Goal: Information Seeking & Learning: Learn about a topic

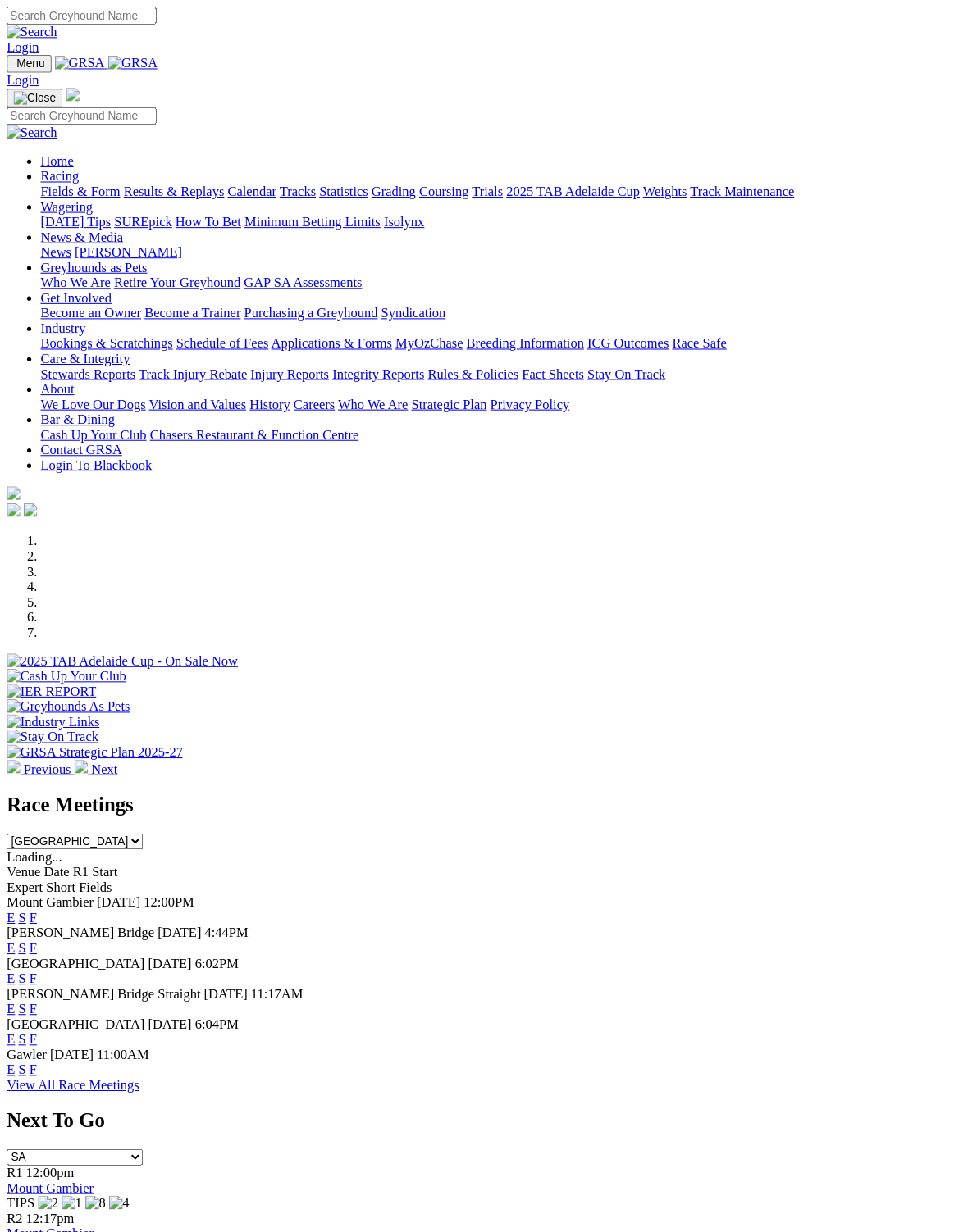
scroll to position [2, 0]
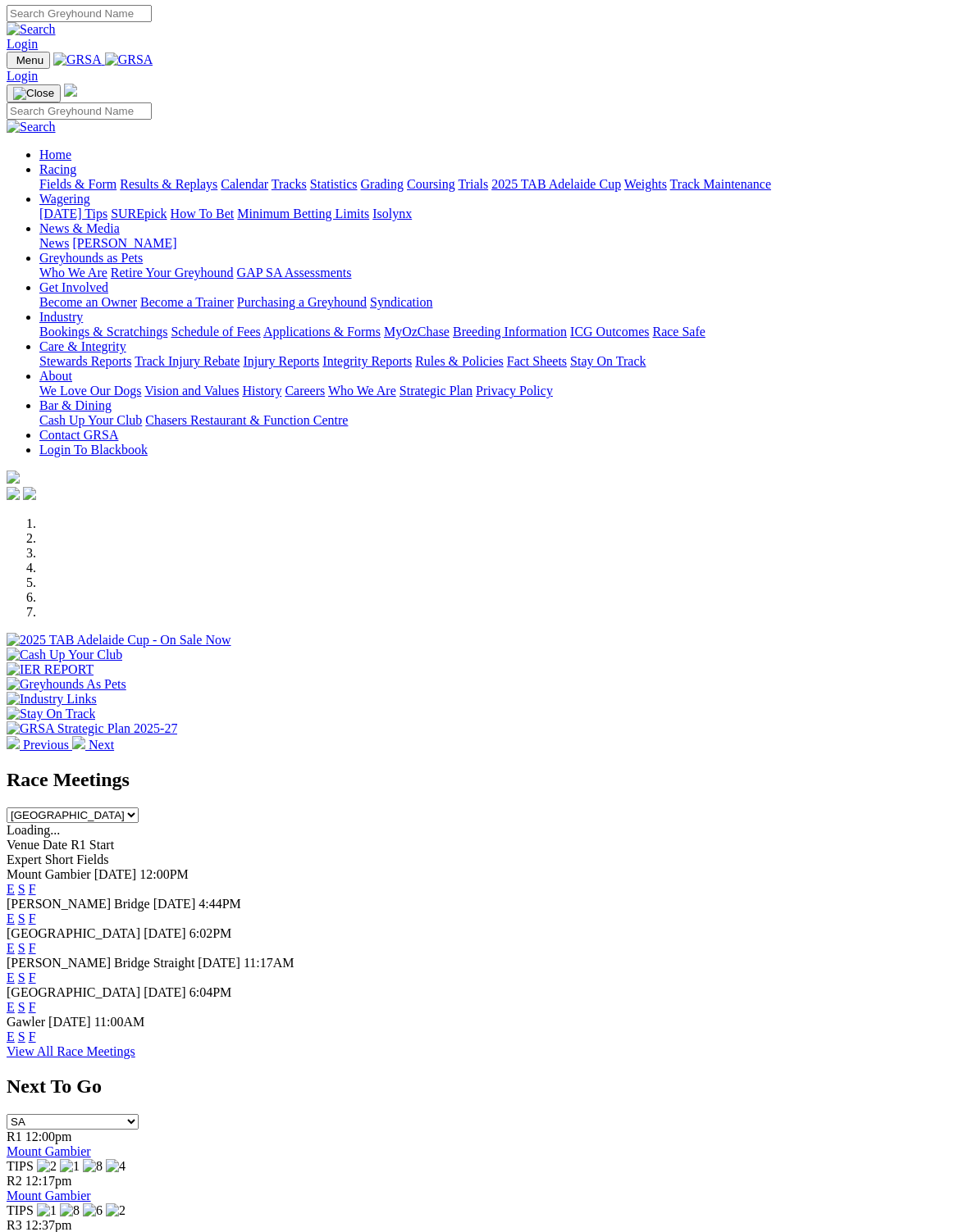
click at [659, 883] on div "E S F" at bounding box center [488, 889] width 963 height 15
click at [36, 912] on link "F" at bounding box center [32, 919] width 8 height 14
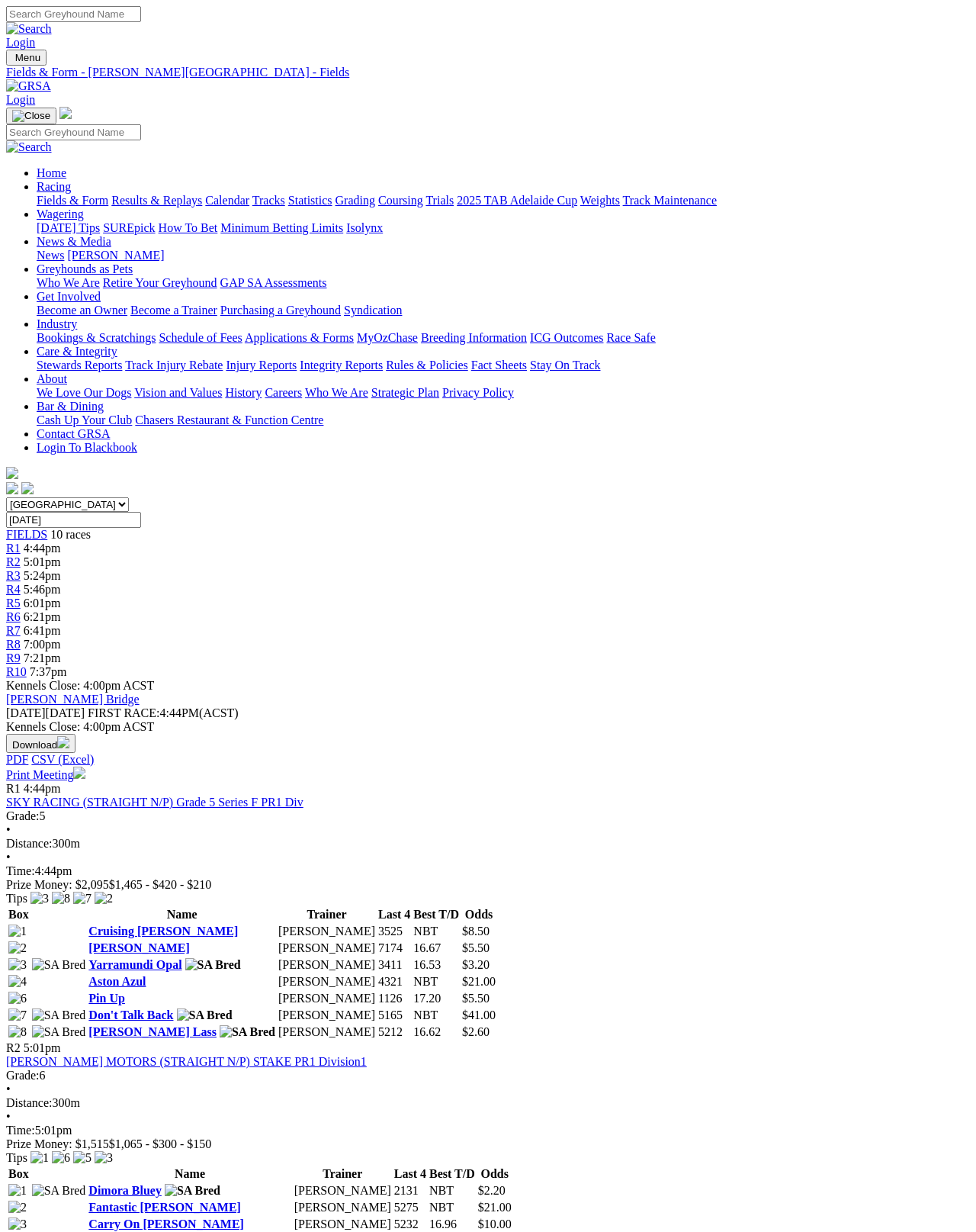
scroll to position [7, 0]
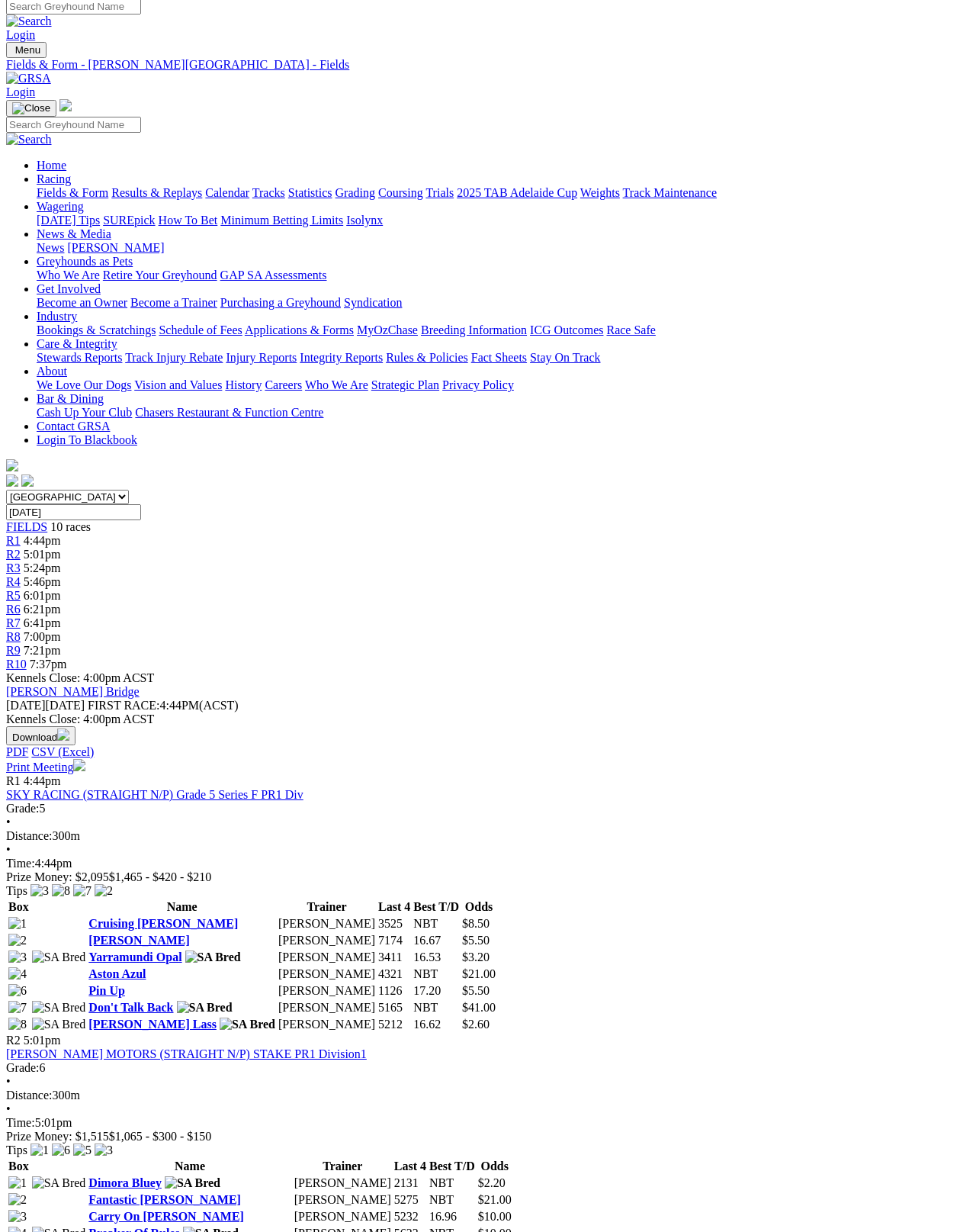
click at [117, 933] on link "[PERSON_NAME]" at bounding box center [139, 940] width 100 height 13
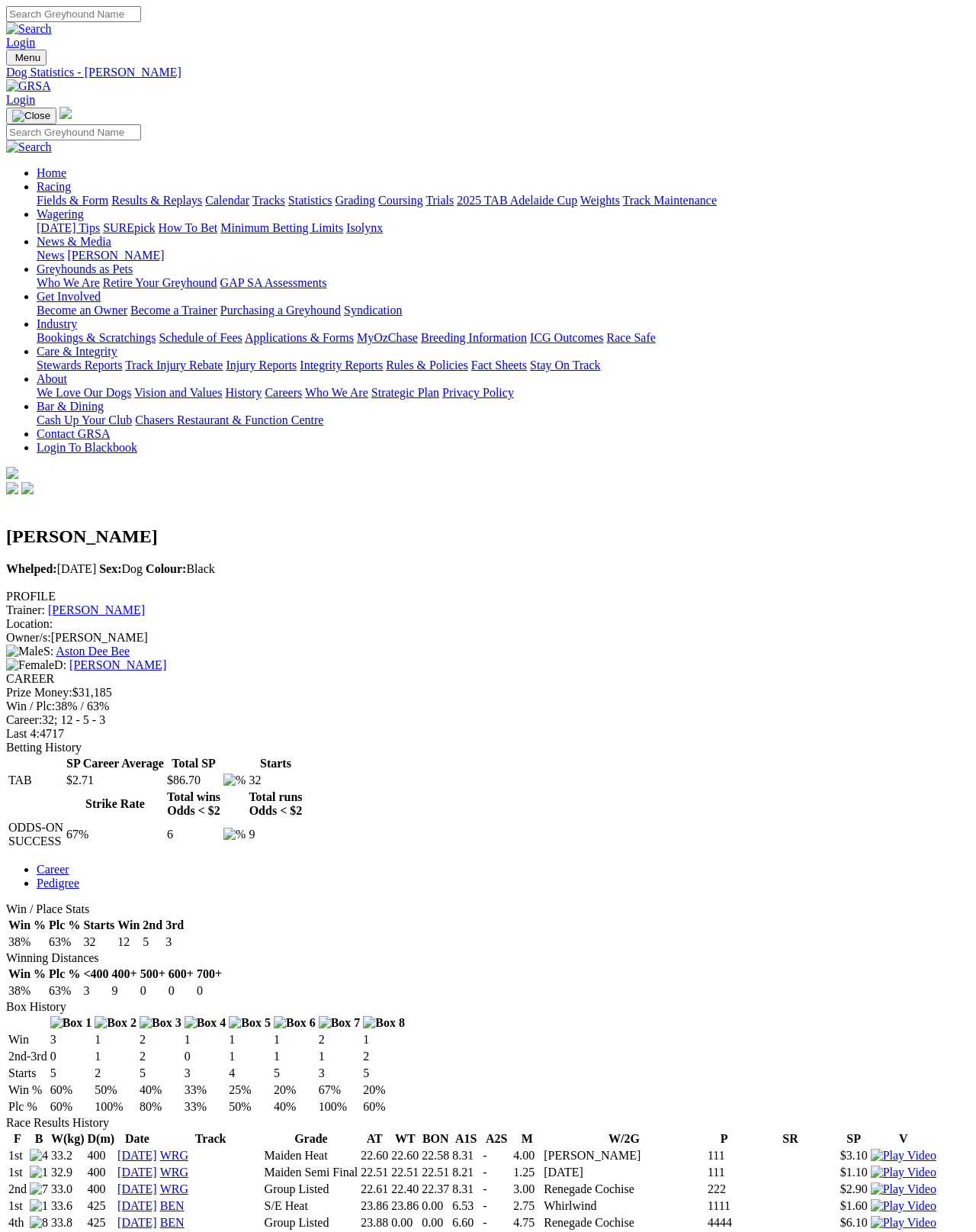
scroll to position [7, 0]
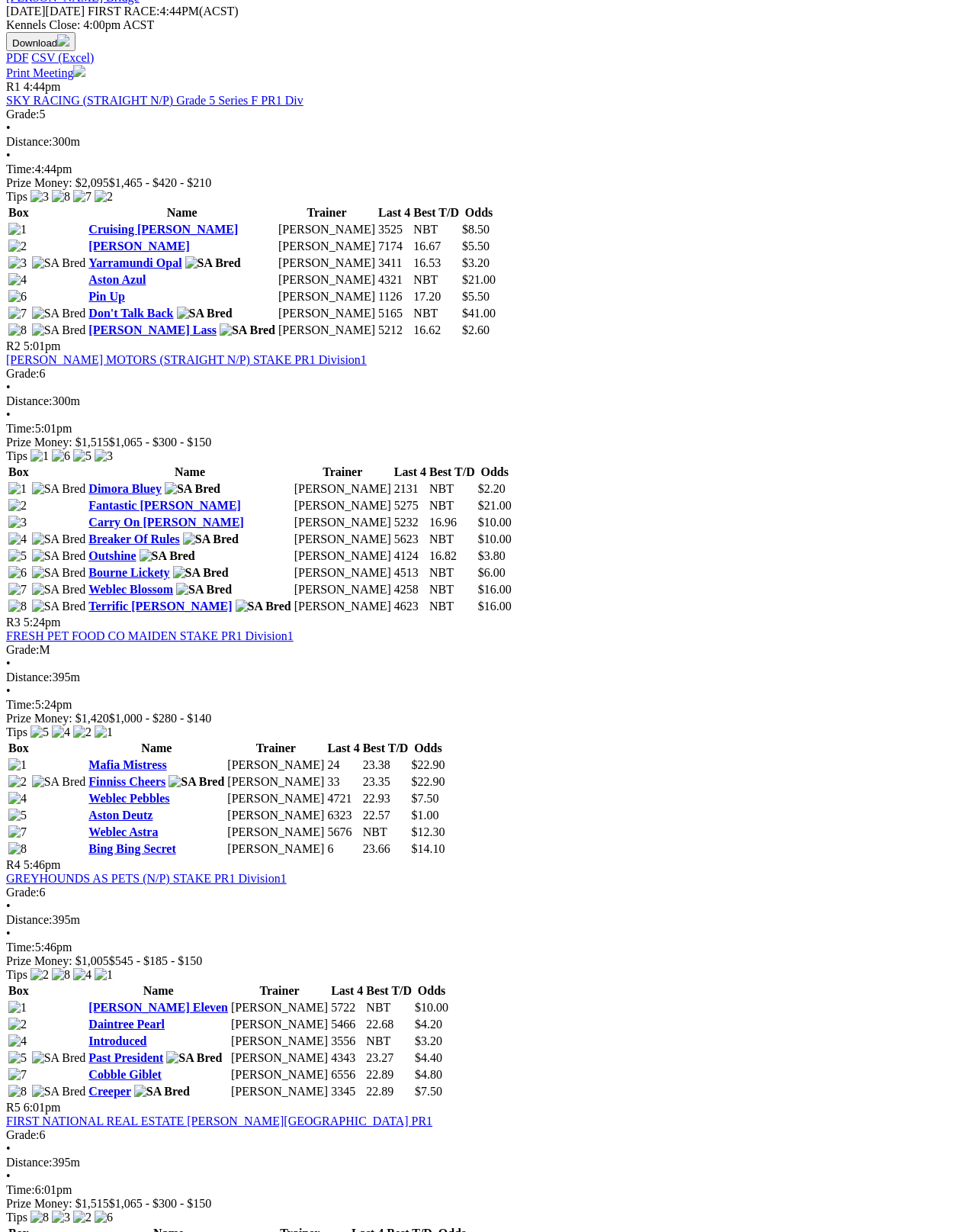
scroll to position [701, 0]
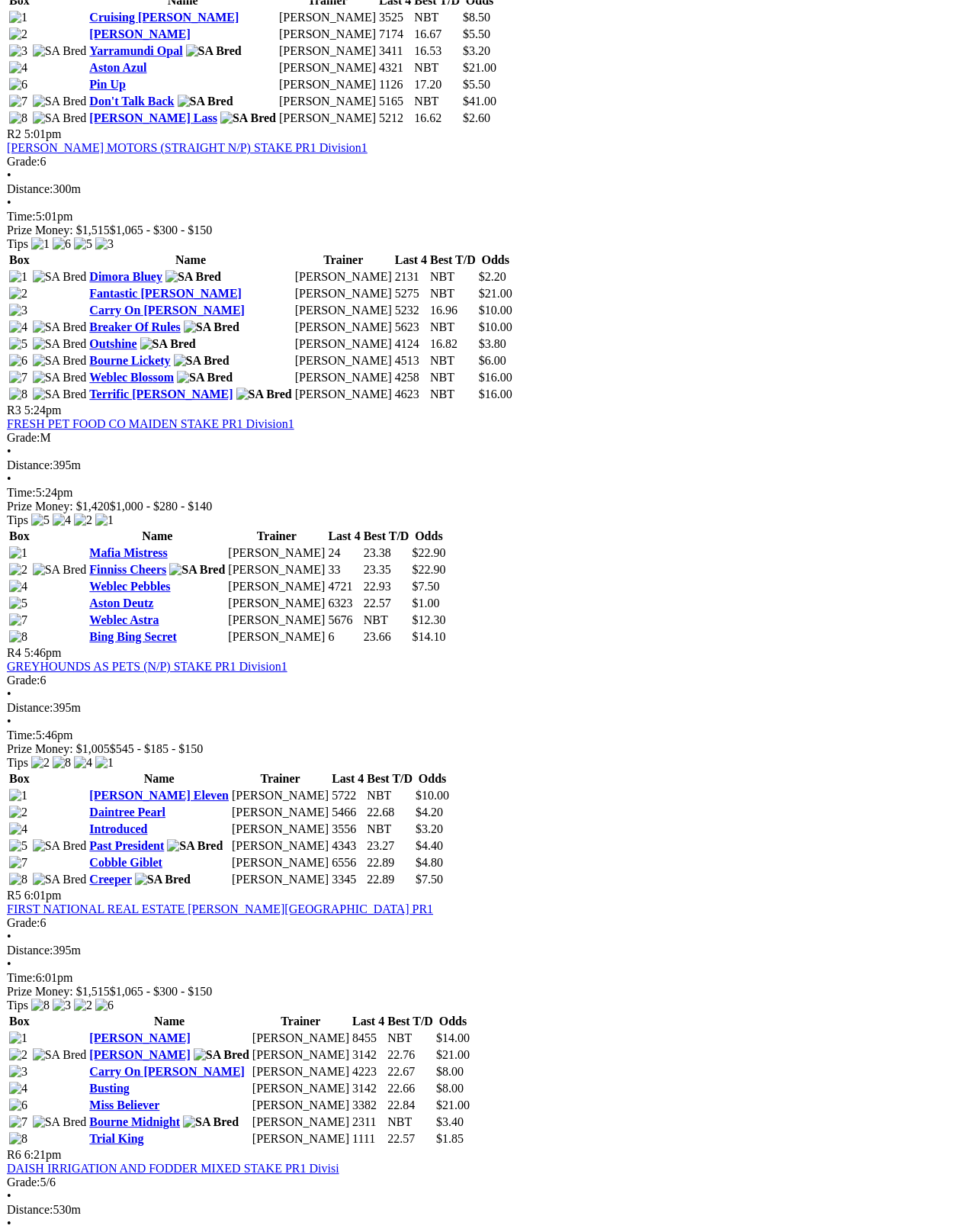
scroll to position [914, 0]
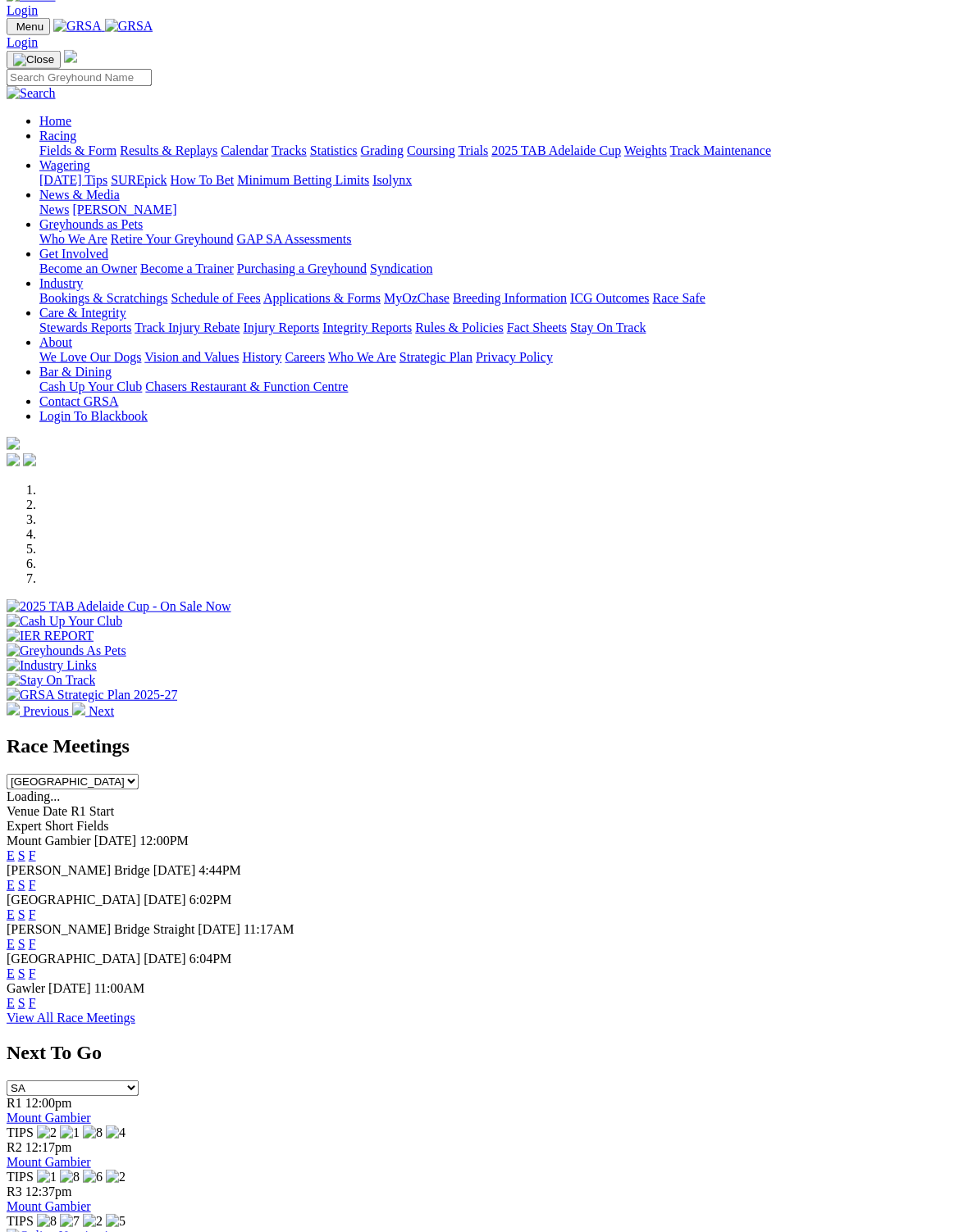
scroll to position [35, 0]
click at [36, 996] on link "F" at bounding box center [32, 1003] width 8 height 14
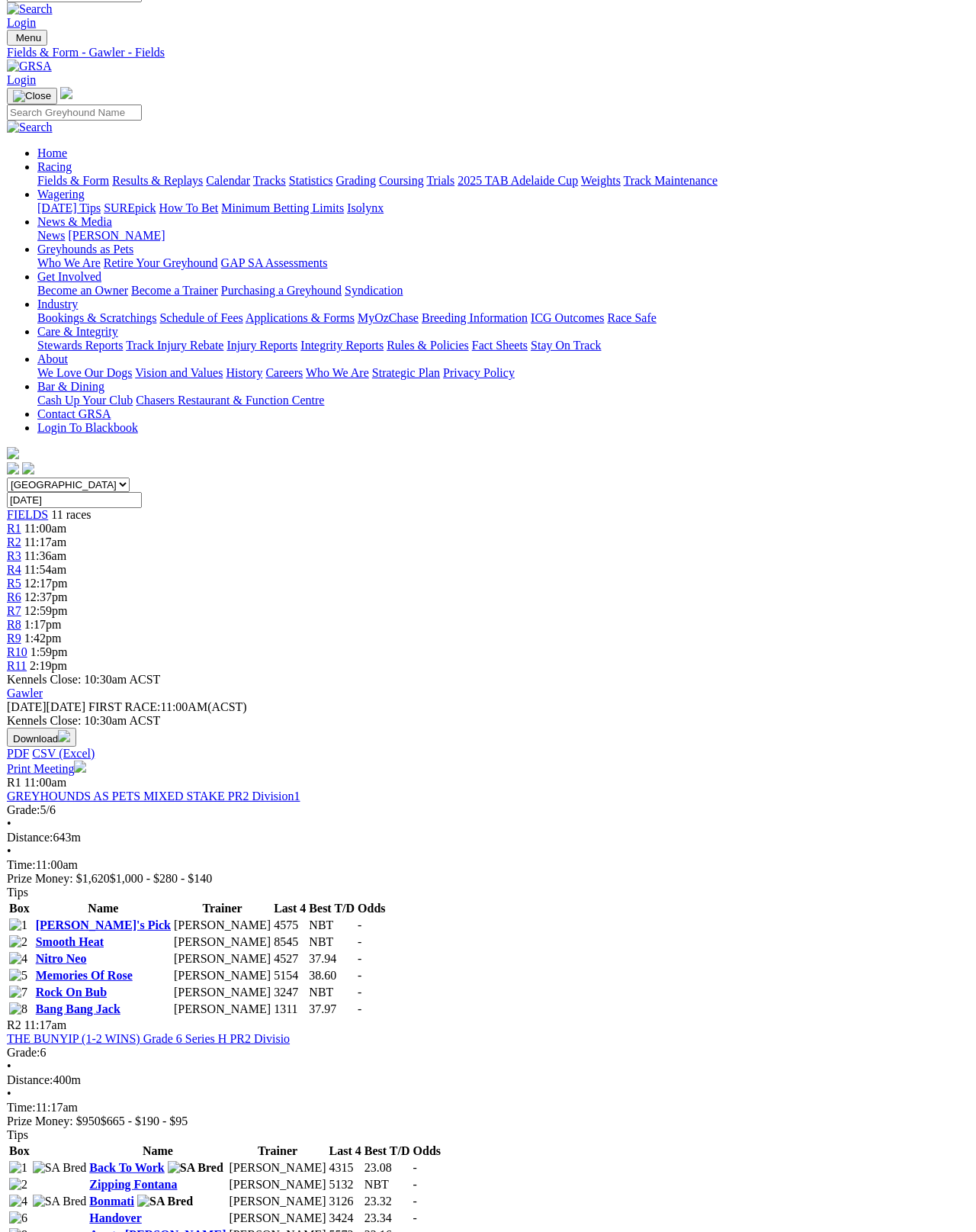
scroll to position [21, 0]
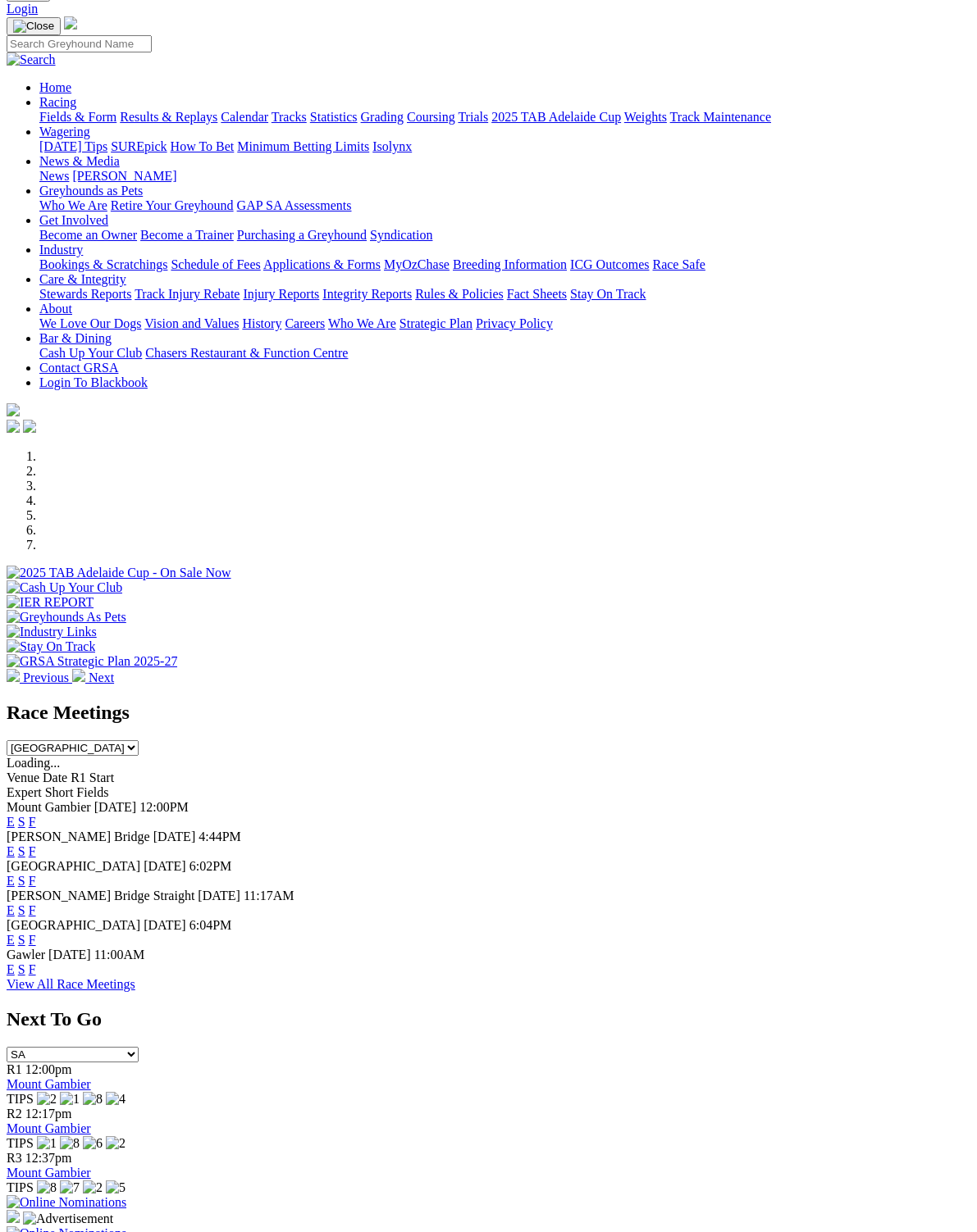
scroll to position [69, 0]
click at [36, 933] on link "F" at bounding box center [32, 939] width 8 height 14
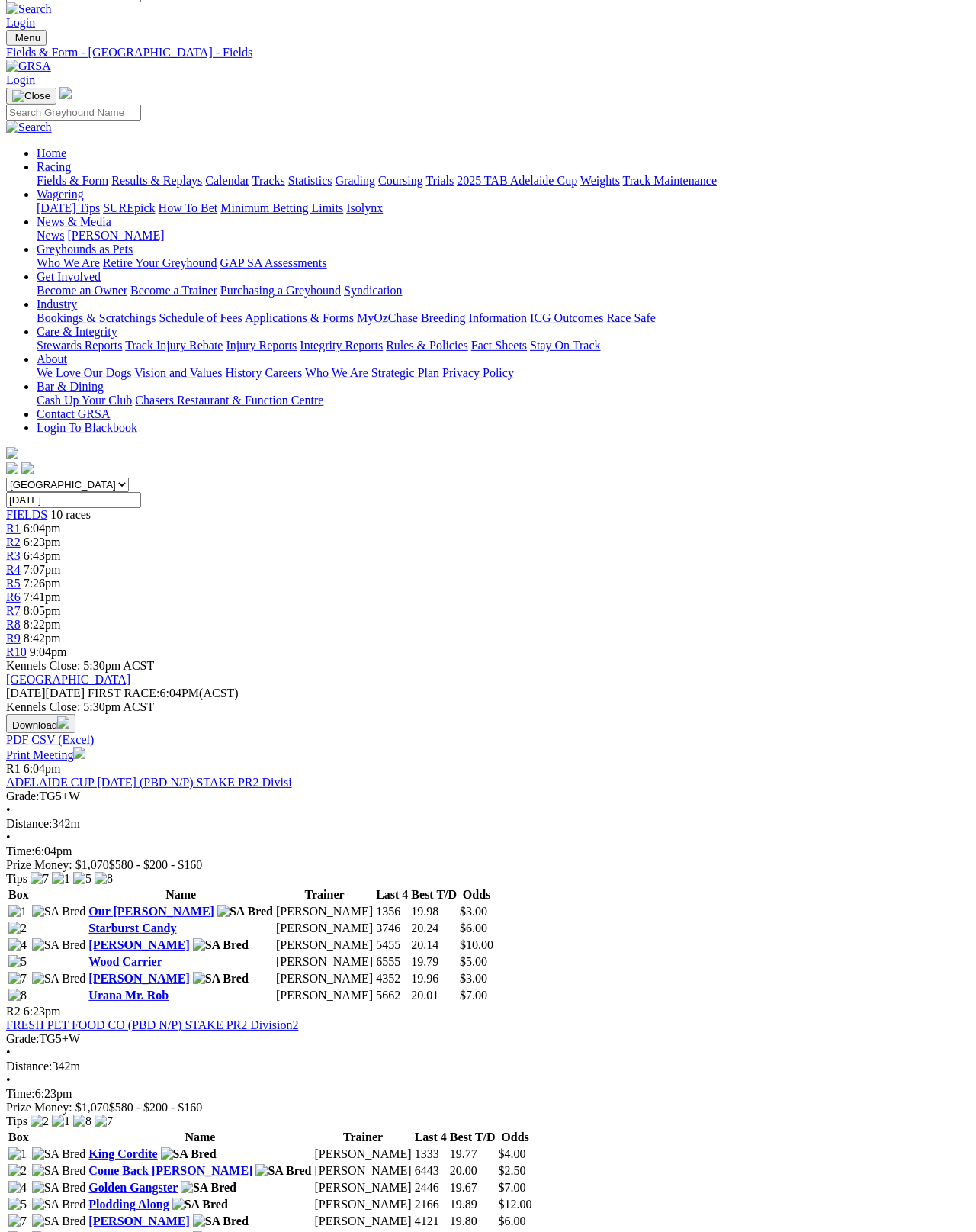
scroll to position [21, 0]
click at [56, 174] on link "Fields & Form" at bounding box center [72, 180] width 72 height 13
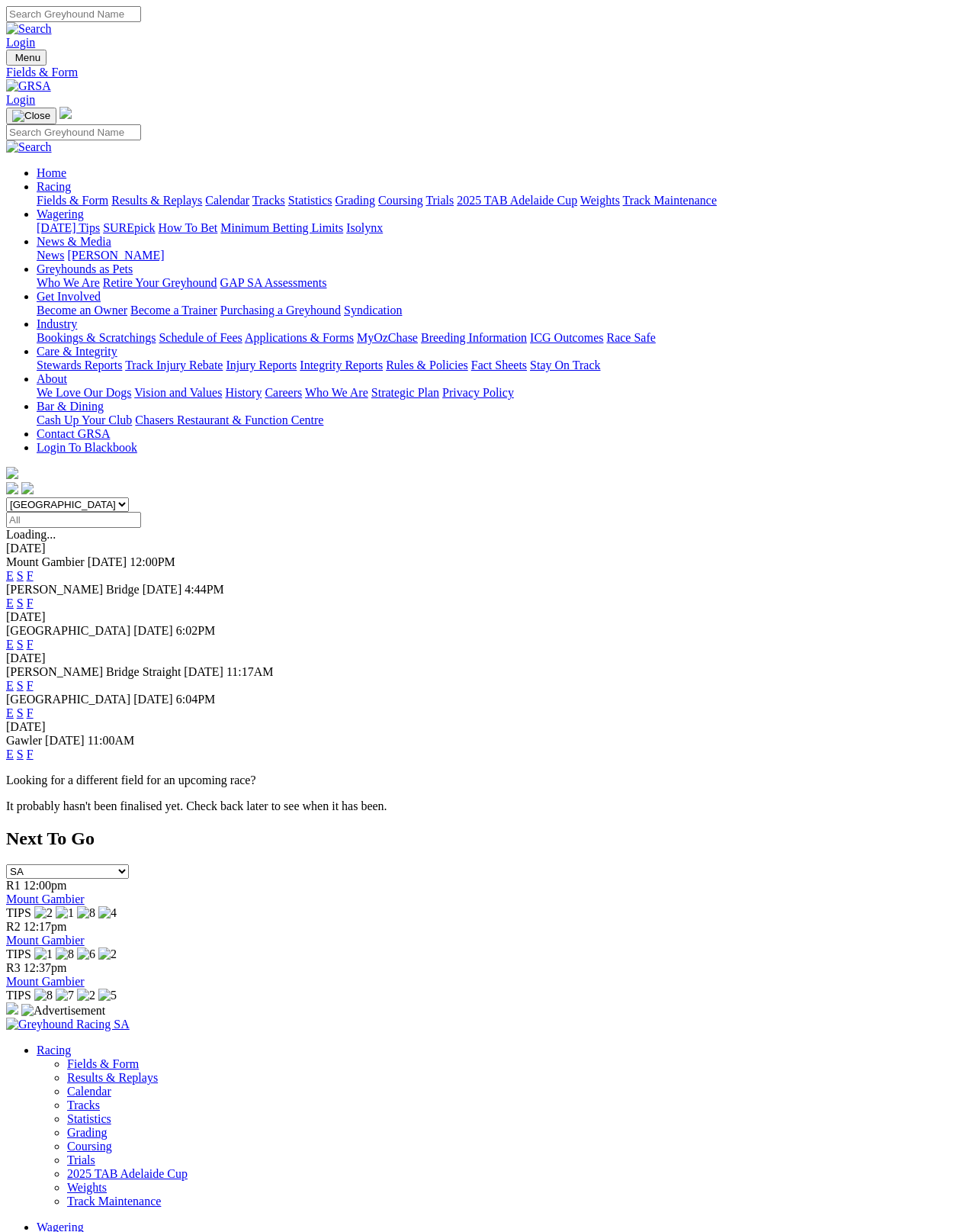
scroll to position [7, 0]
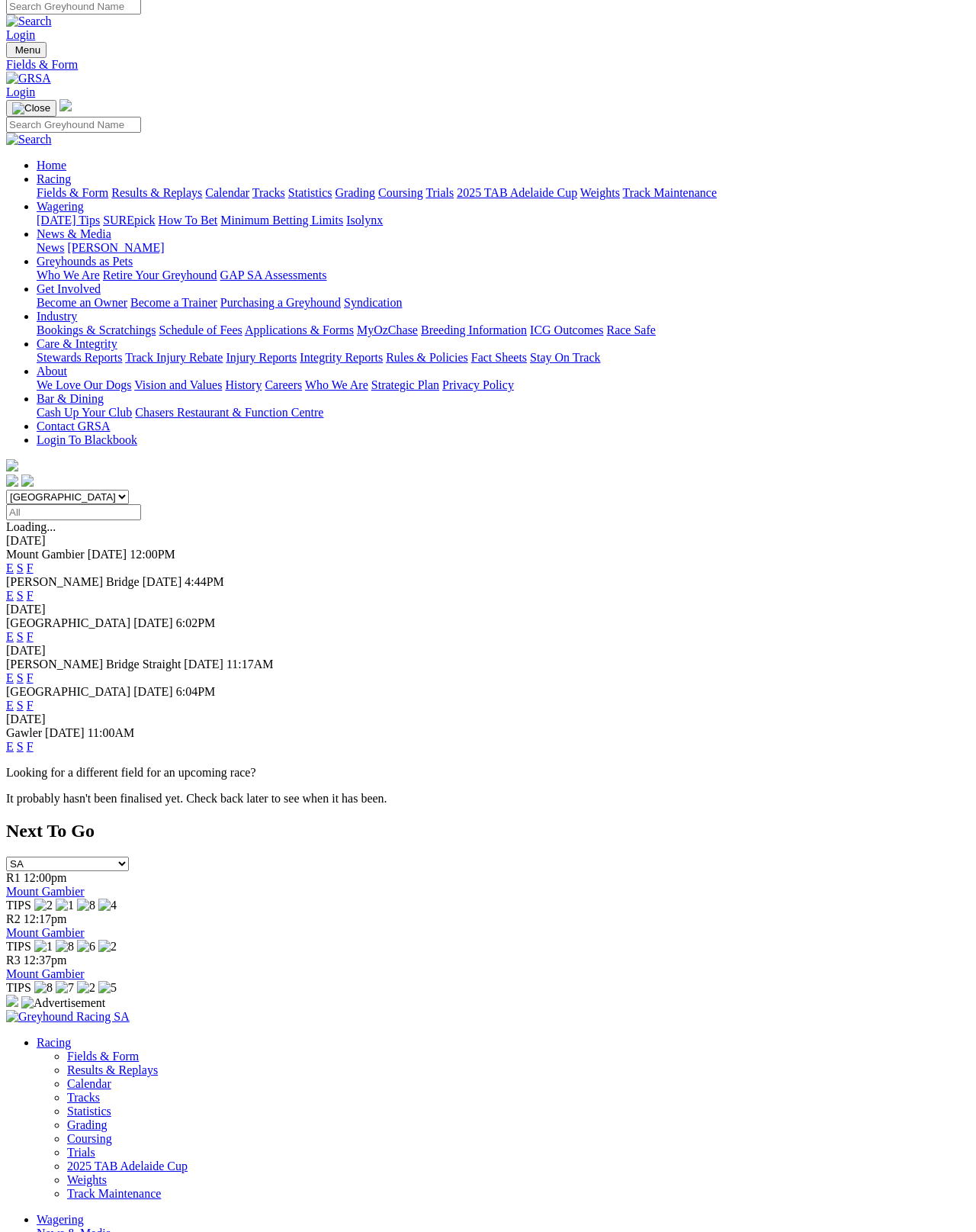
click at [109, 490] on select "South Australia New South Wales Northern Territory Queensland Tasmania Victoria…" at bounding box center [68, 497] width 122 height 15
select select "NSW"
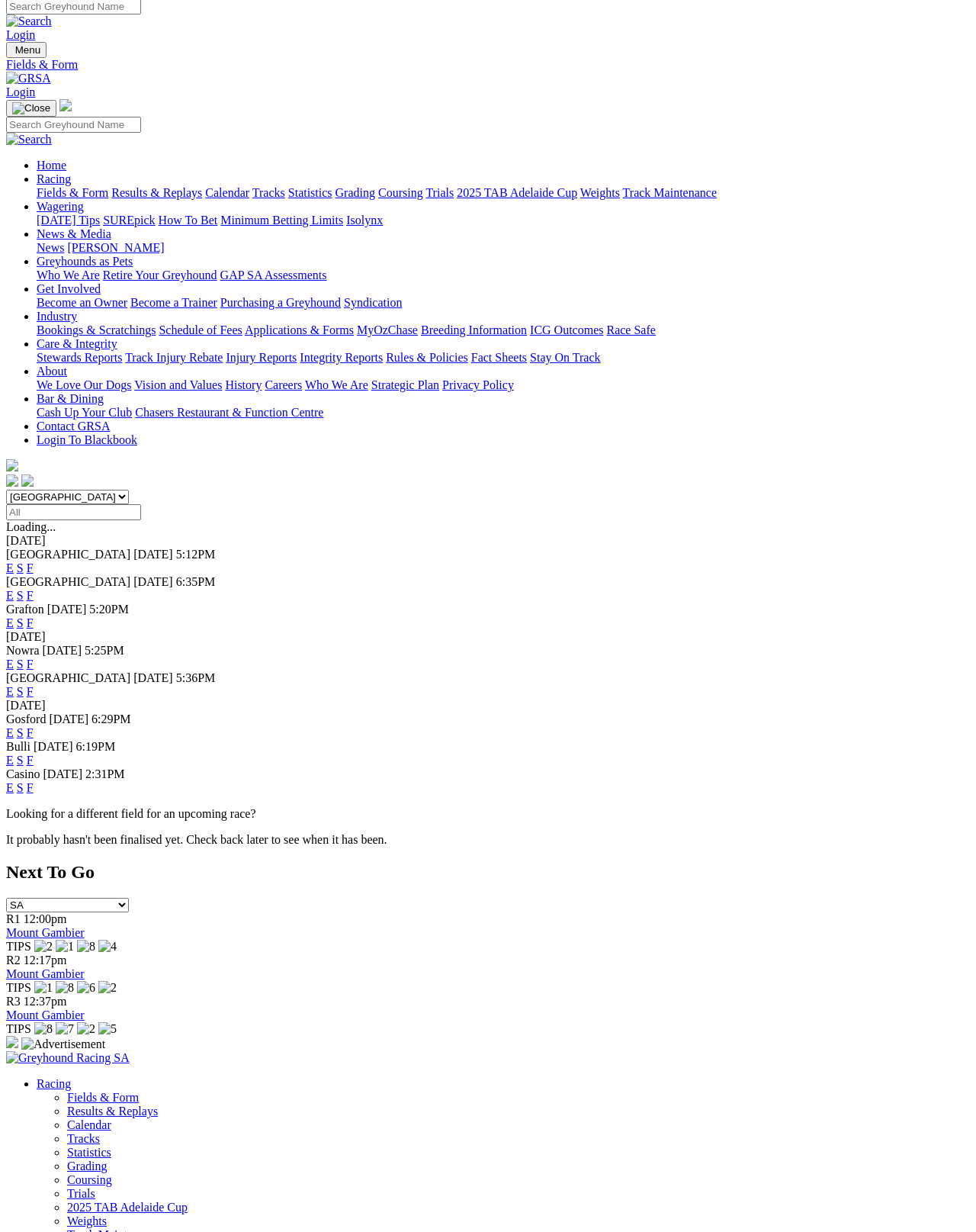
click at [34, 589] on link "F" at bounding box center [30, 595] width 7 height 13
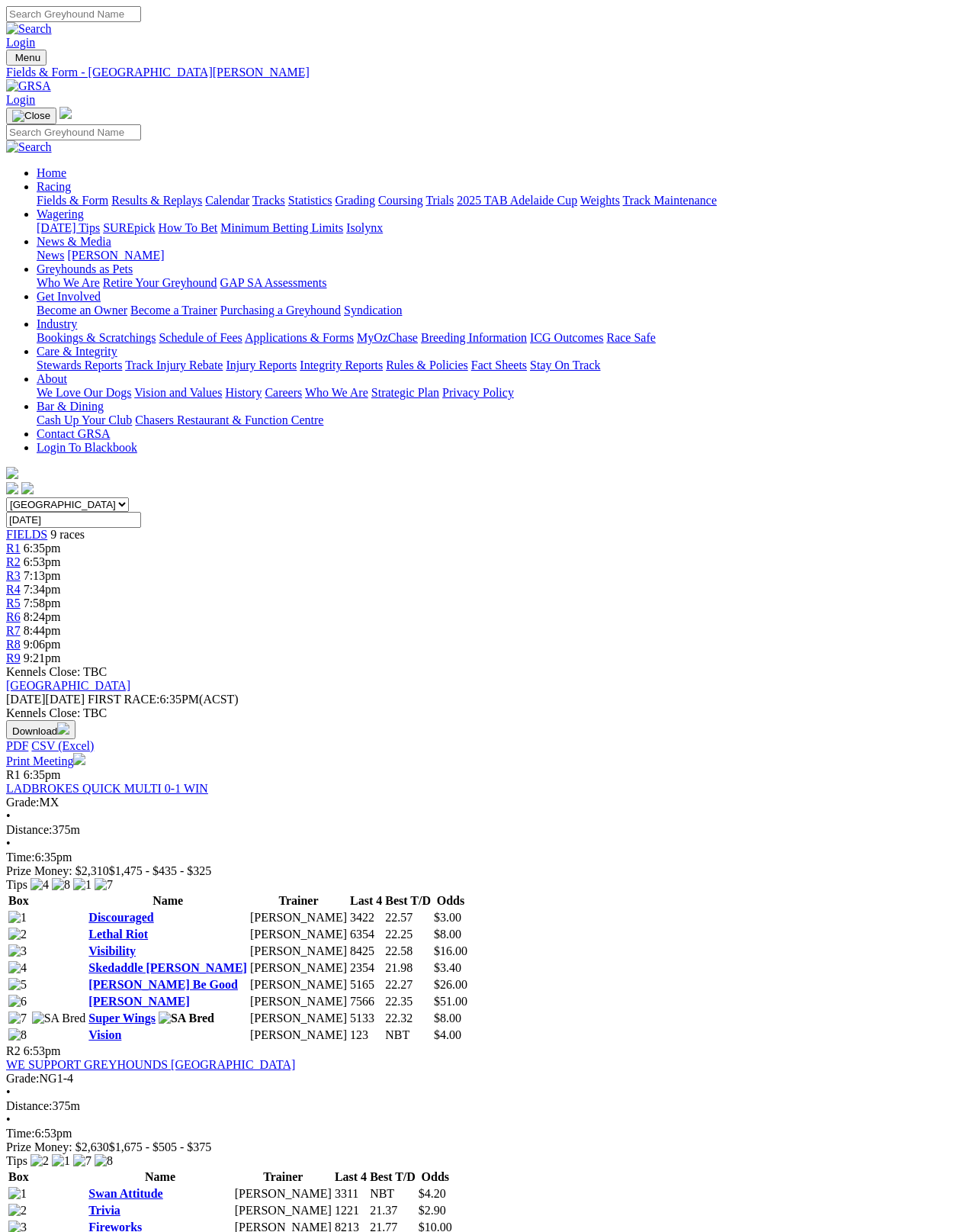
scroll to position [7, 0]
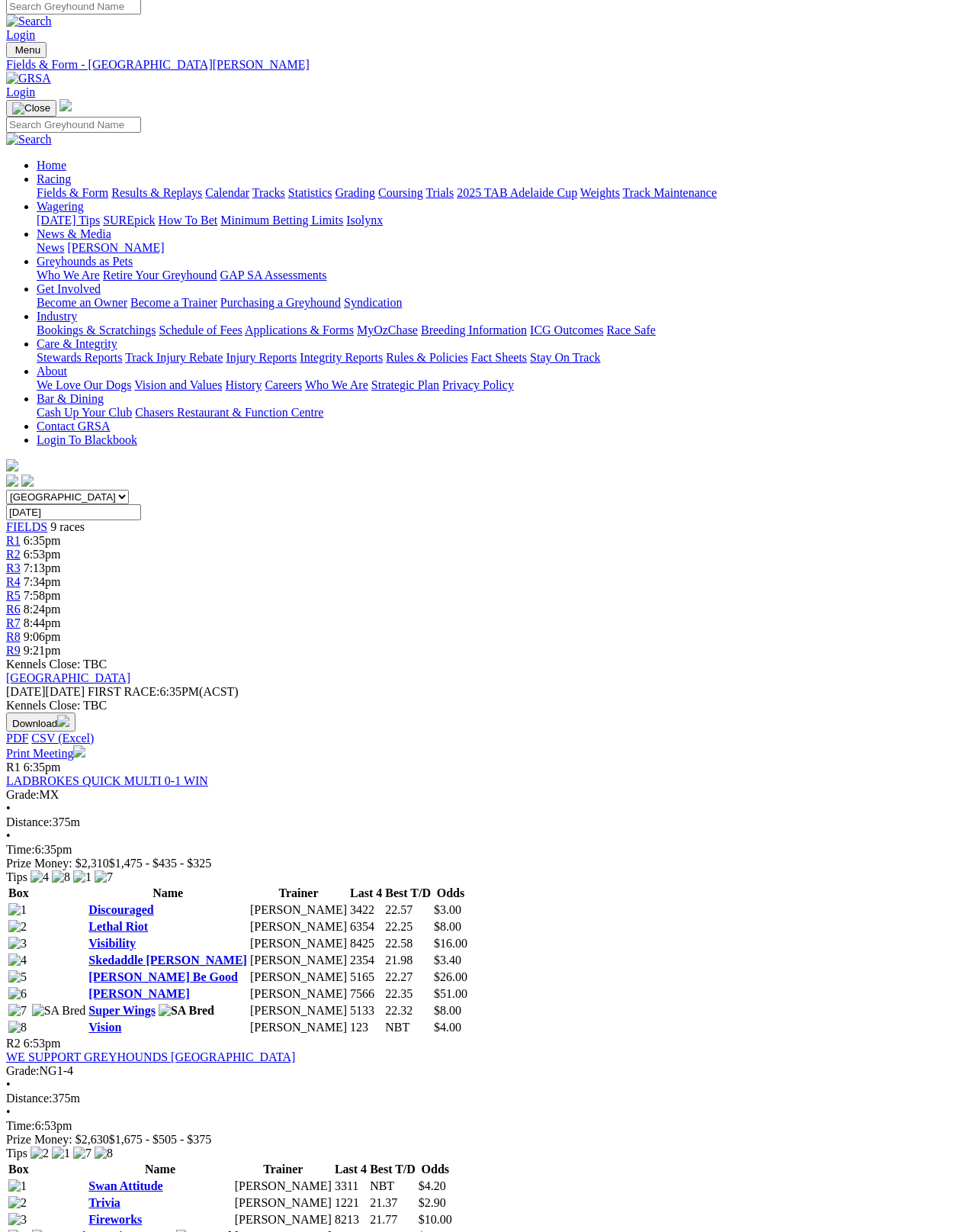
click at [163, 1179] on link "Swan Attitude" at bounding box center [125, 1185] width 74 height 13
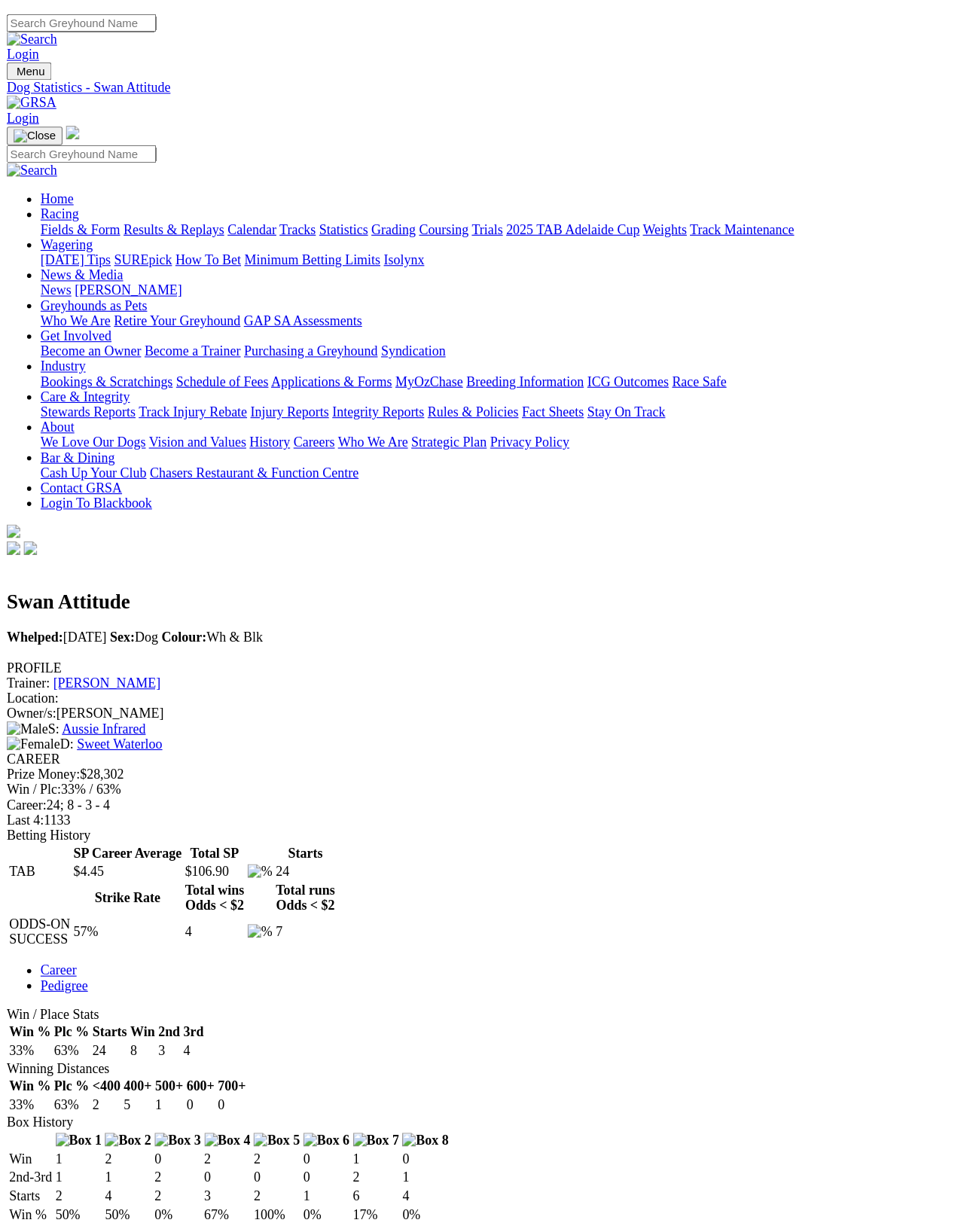
scroll to position [7, 0]
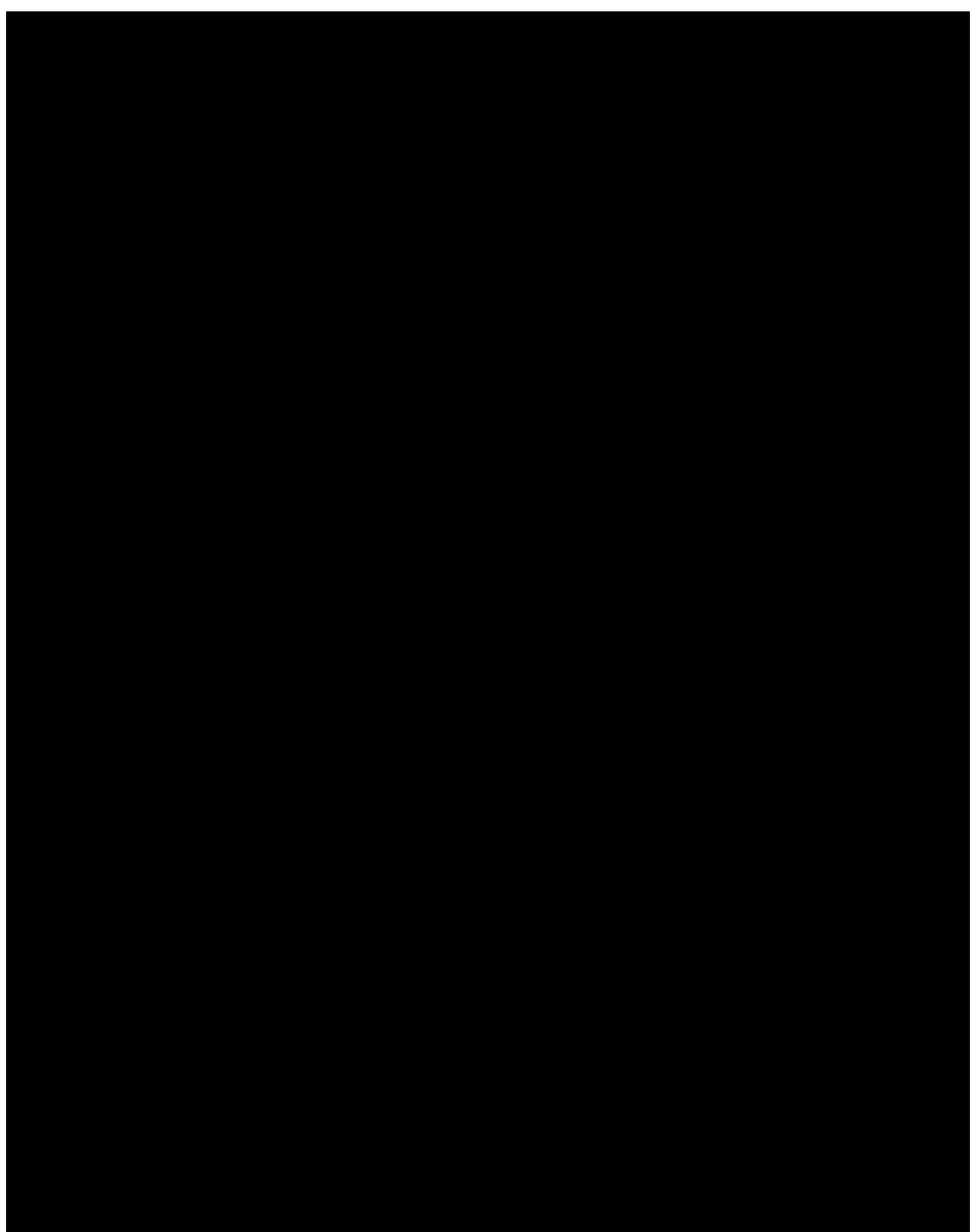
scroll to position [20, 0]
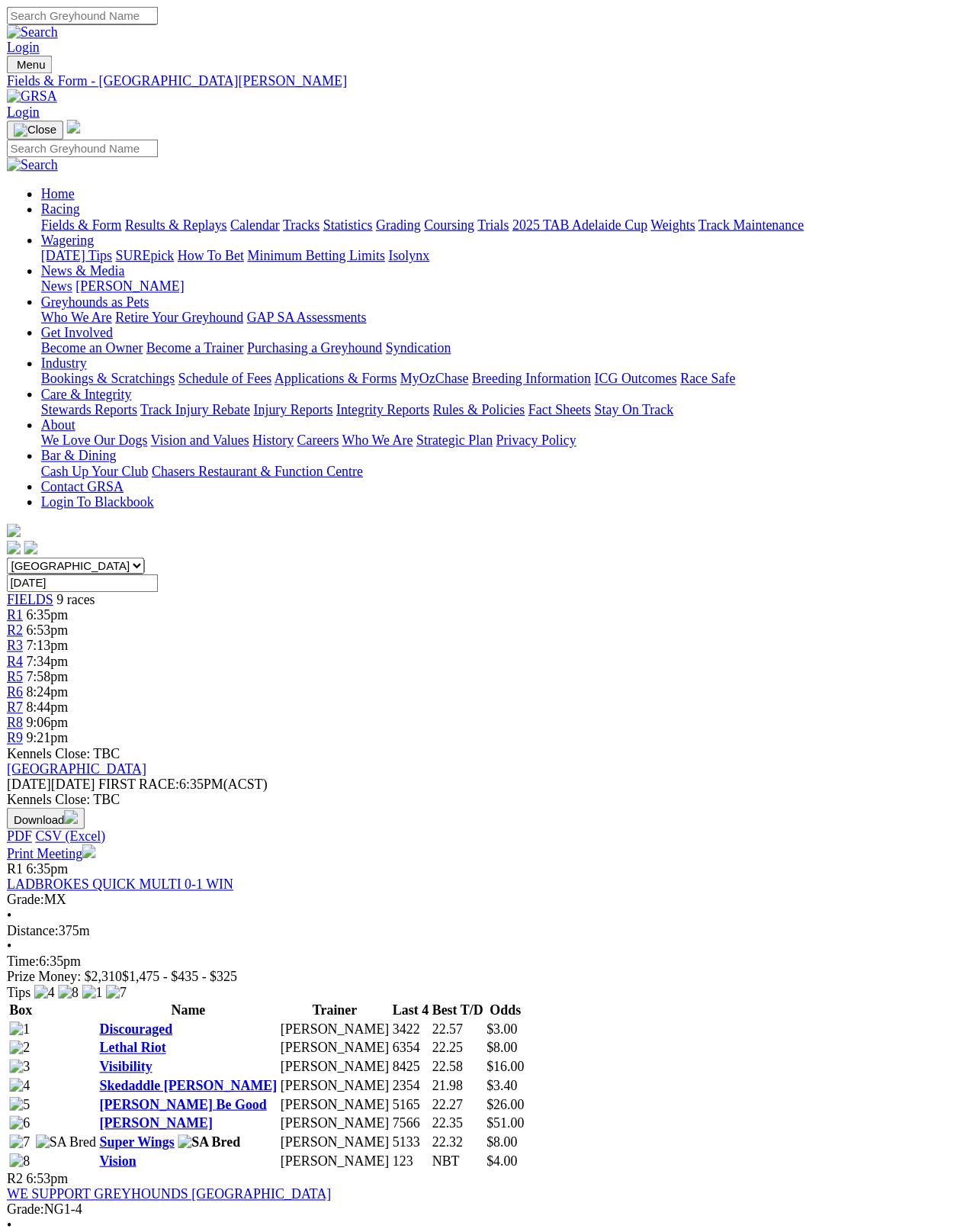
scroll to position [93, 0]
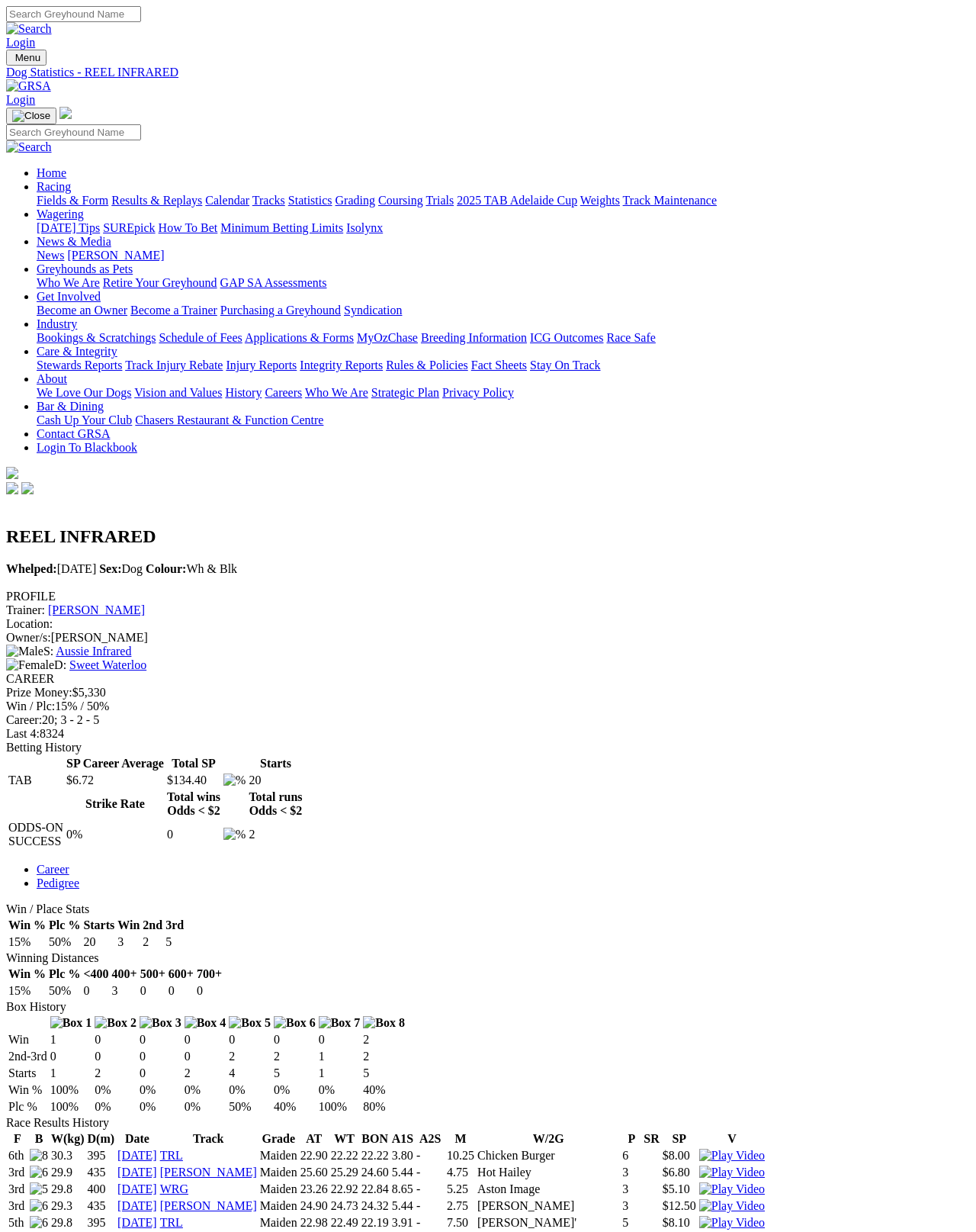
scroll to position [7, 0]
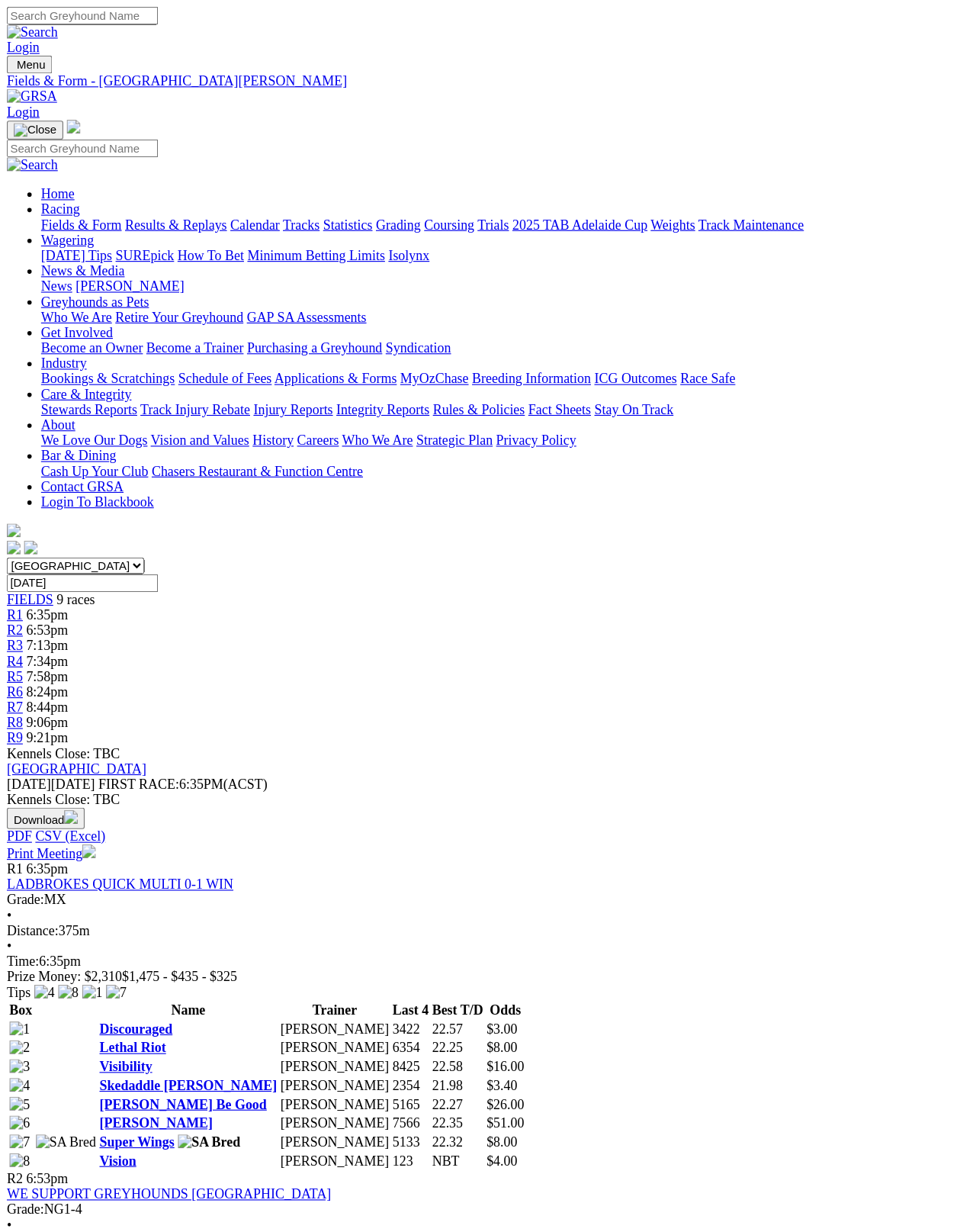
scroll to position [101, 0]
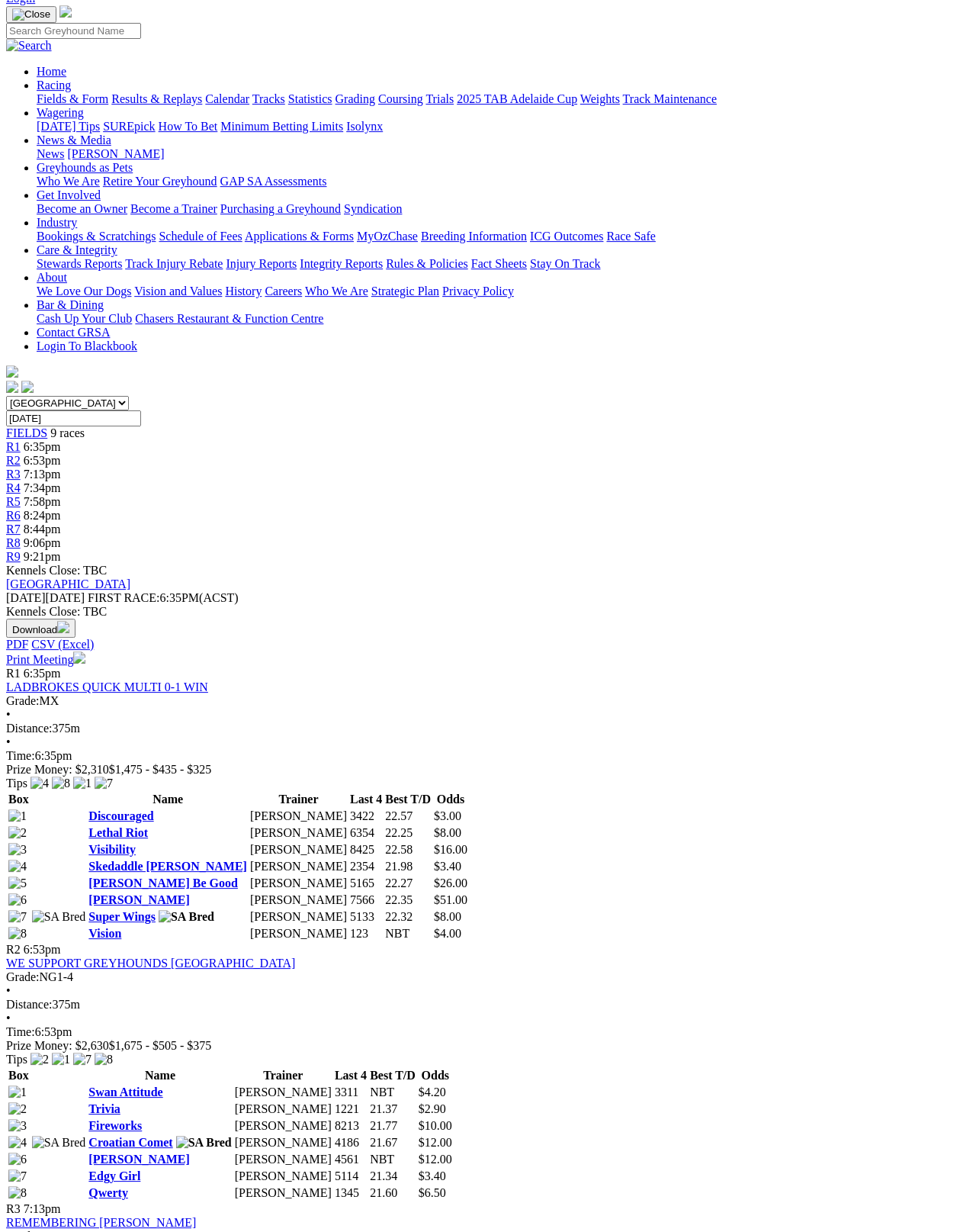
click at [119, 927] on link "Vision" at bounding box center [105, 933] width 33 height 13
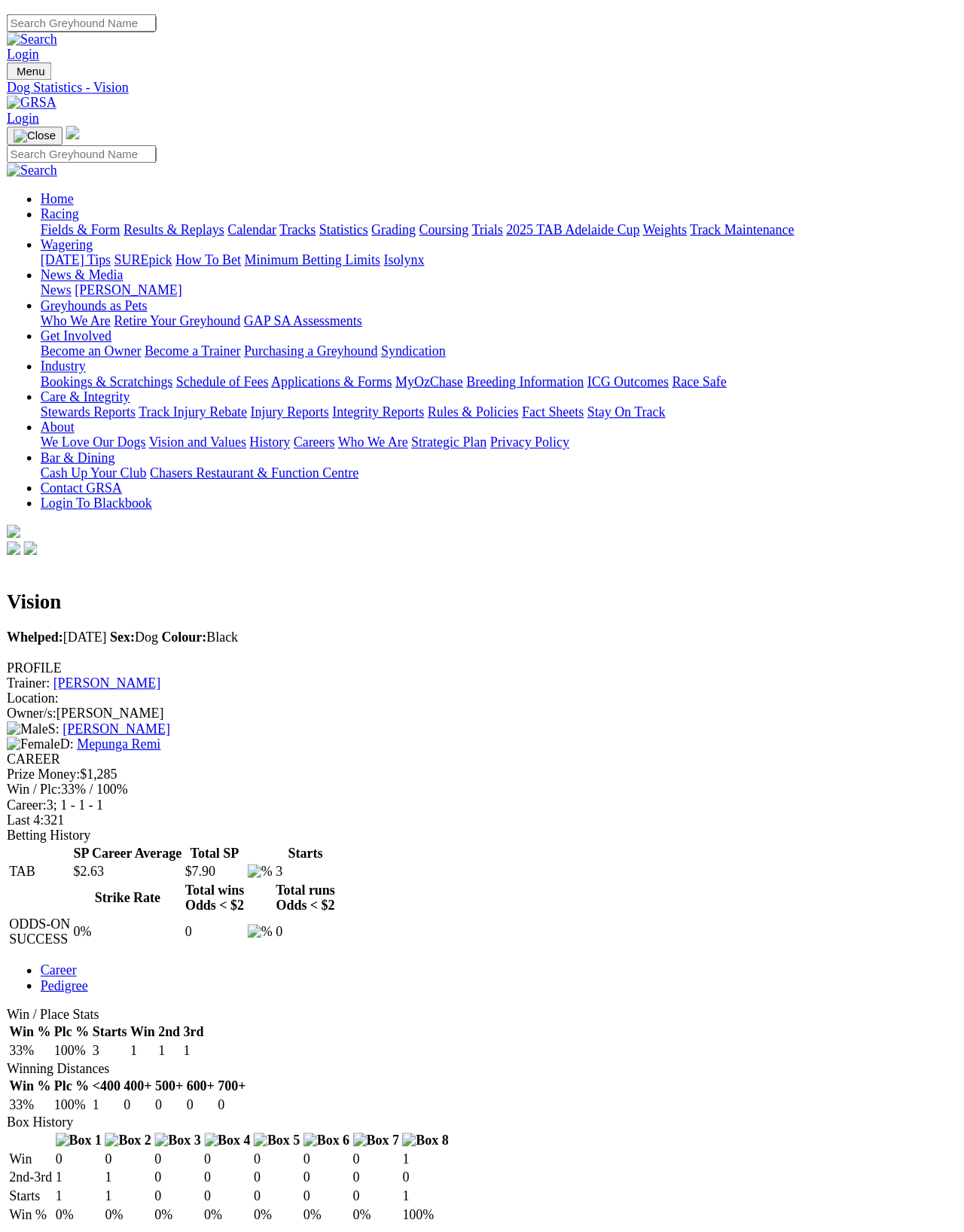
scroll to position [7, 0]
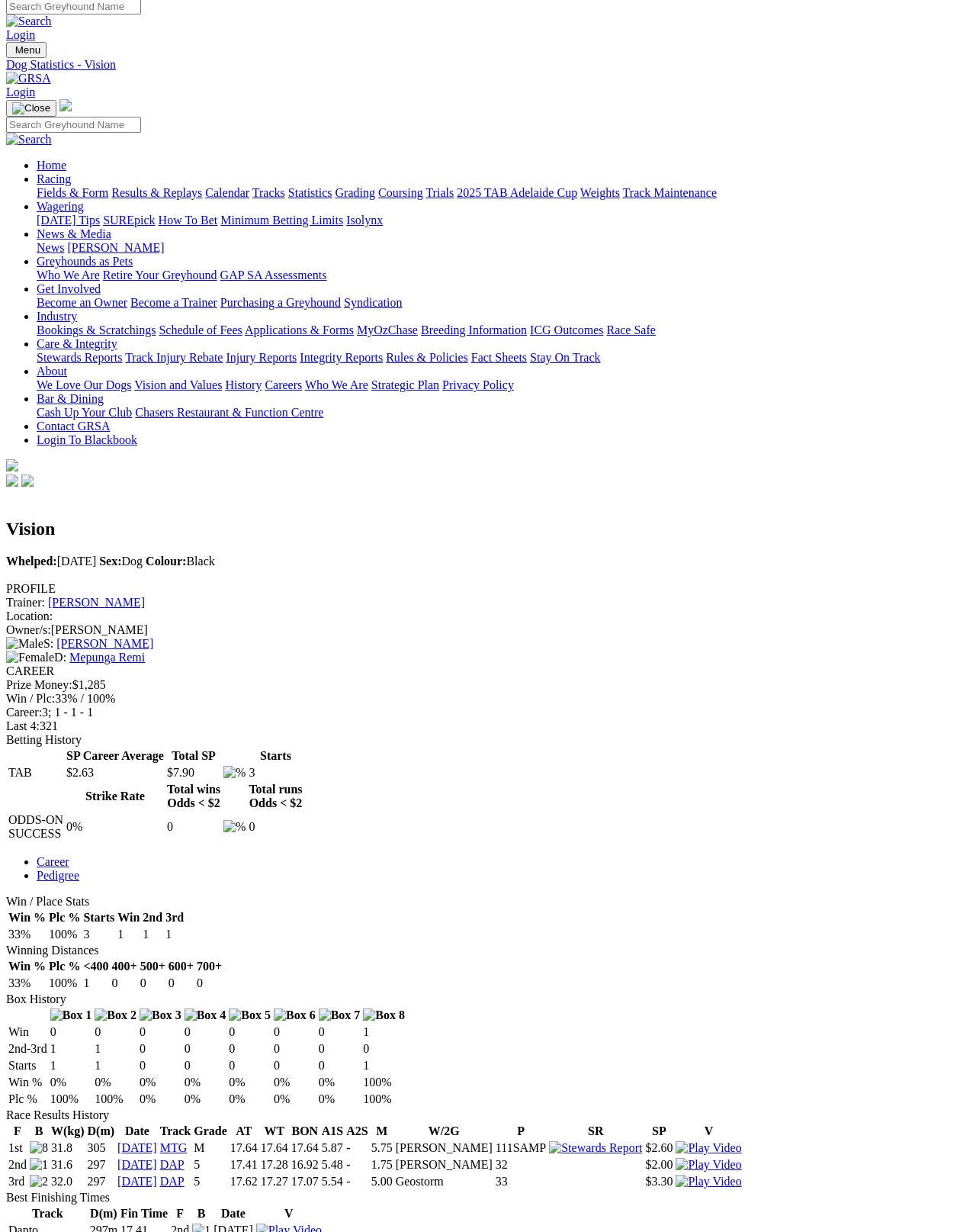
click at [681, 1098] on img at bounding box center [708, 1147] width 66 height 14
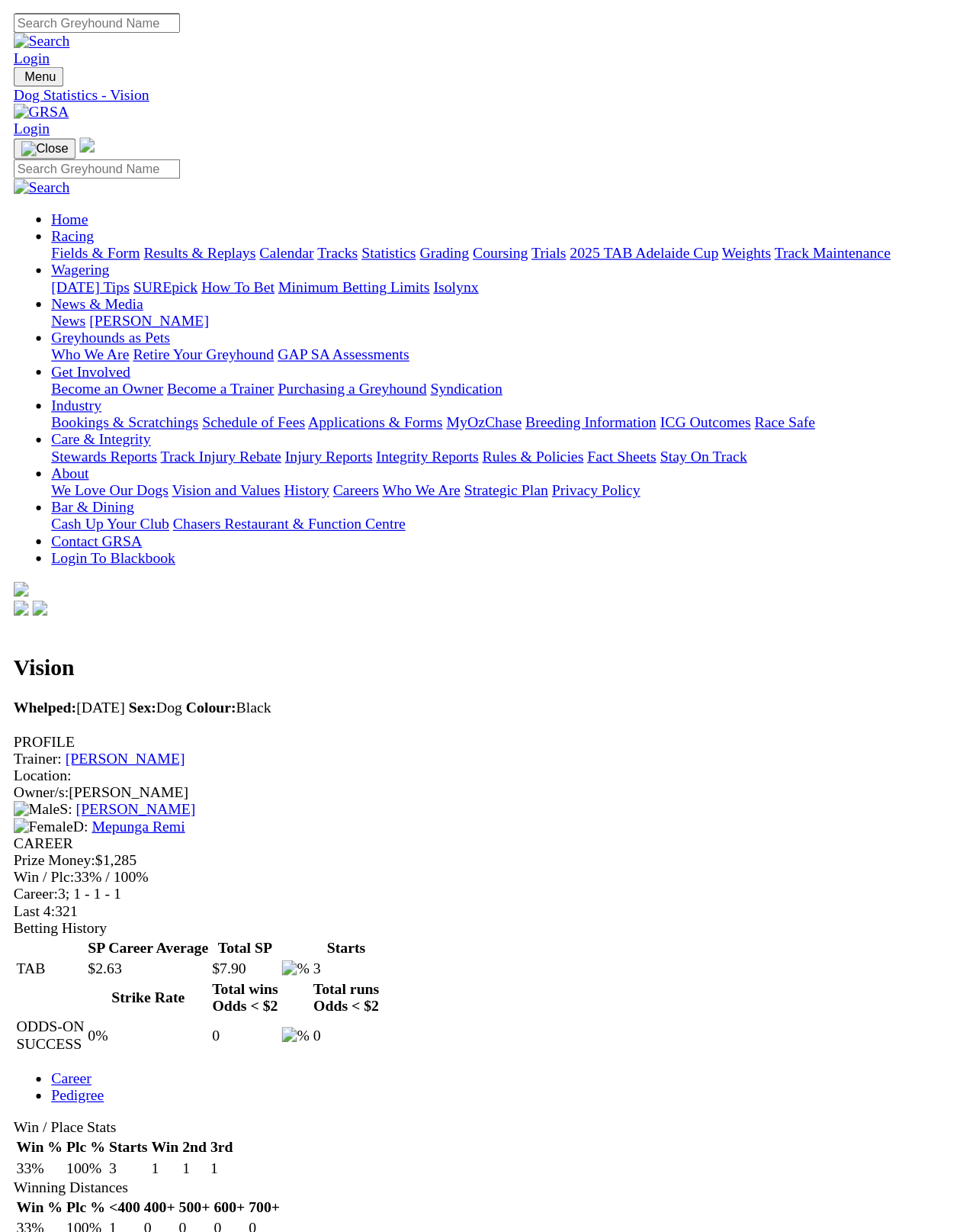
scroll to position [30, 0]
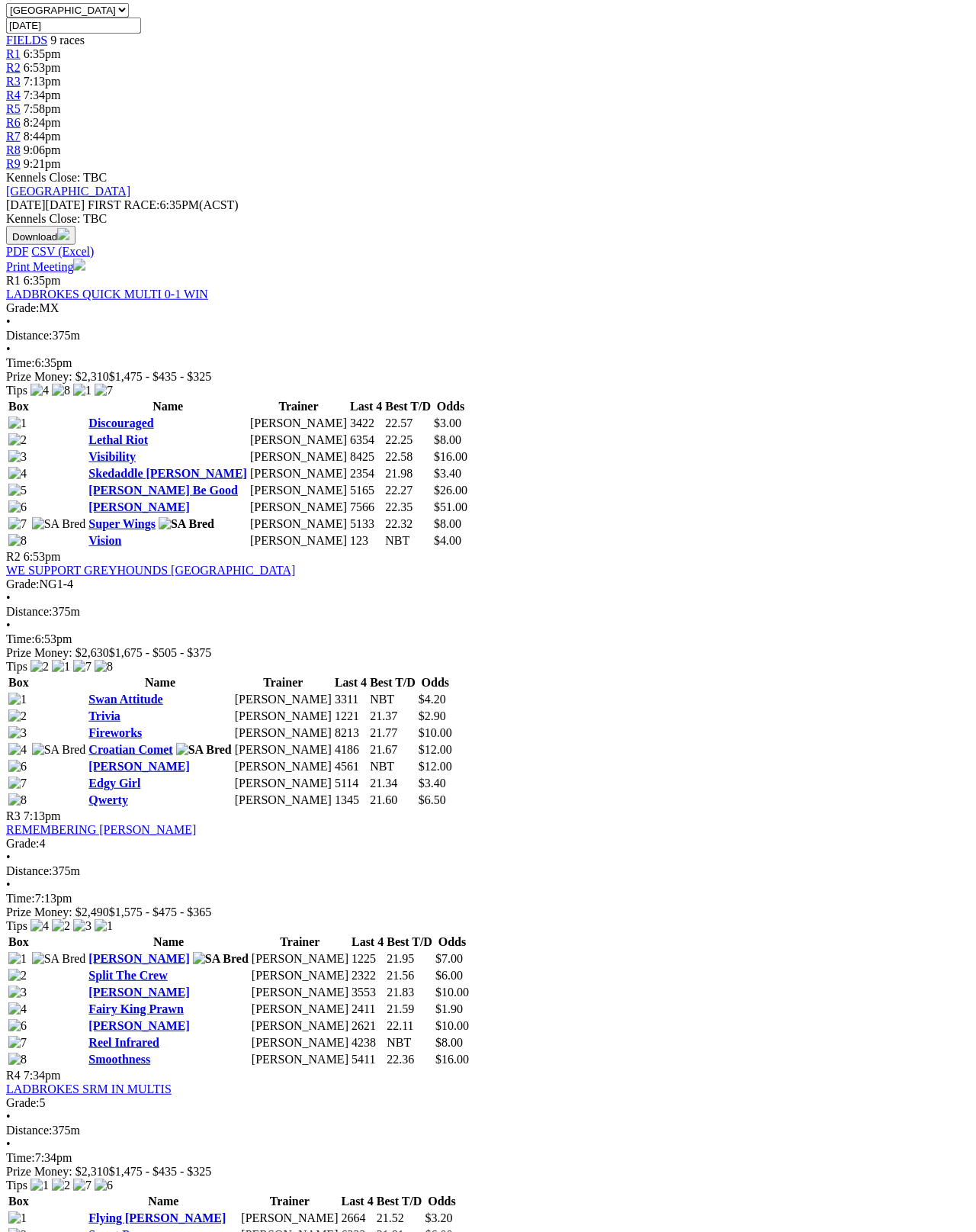
scroll to position [495, 0]
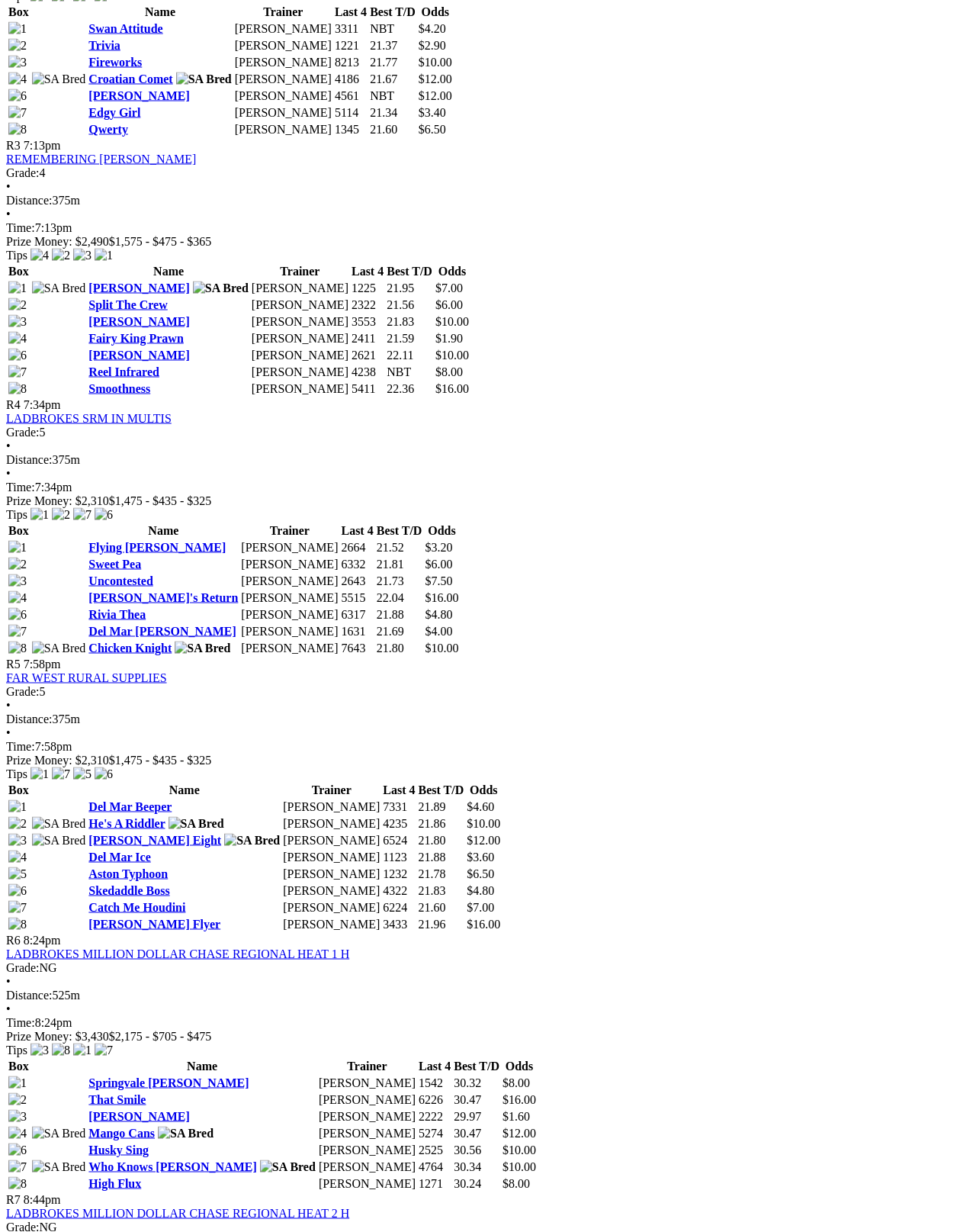
scroll to position [1167, 0]
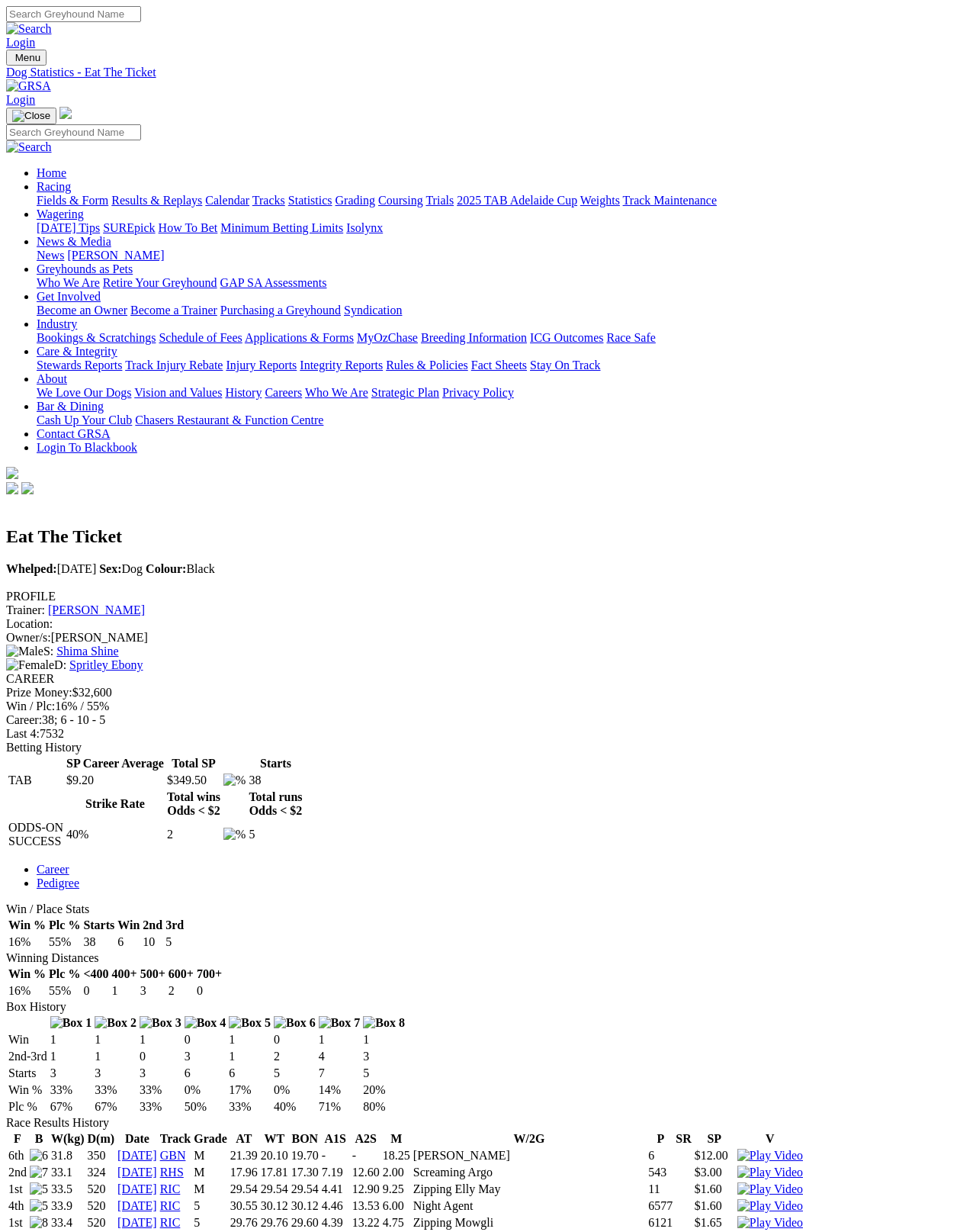
scroll to position [7, 0]
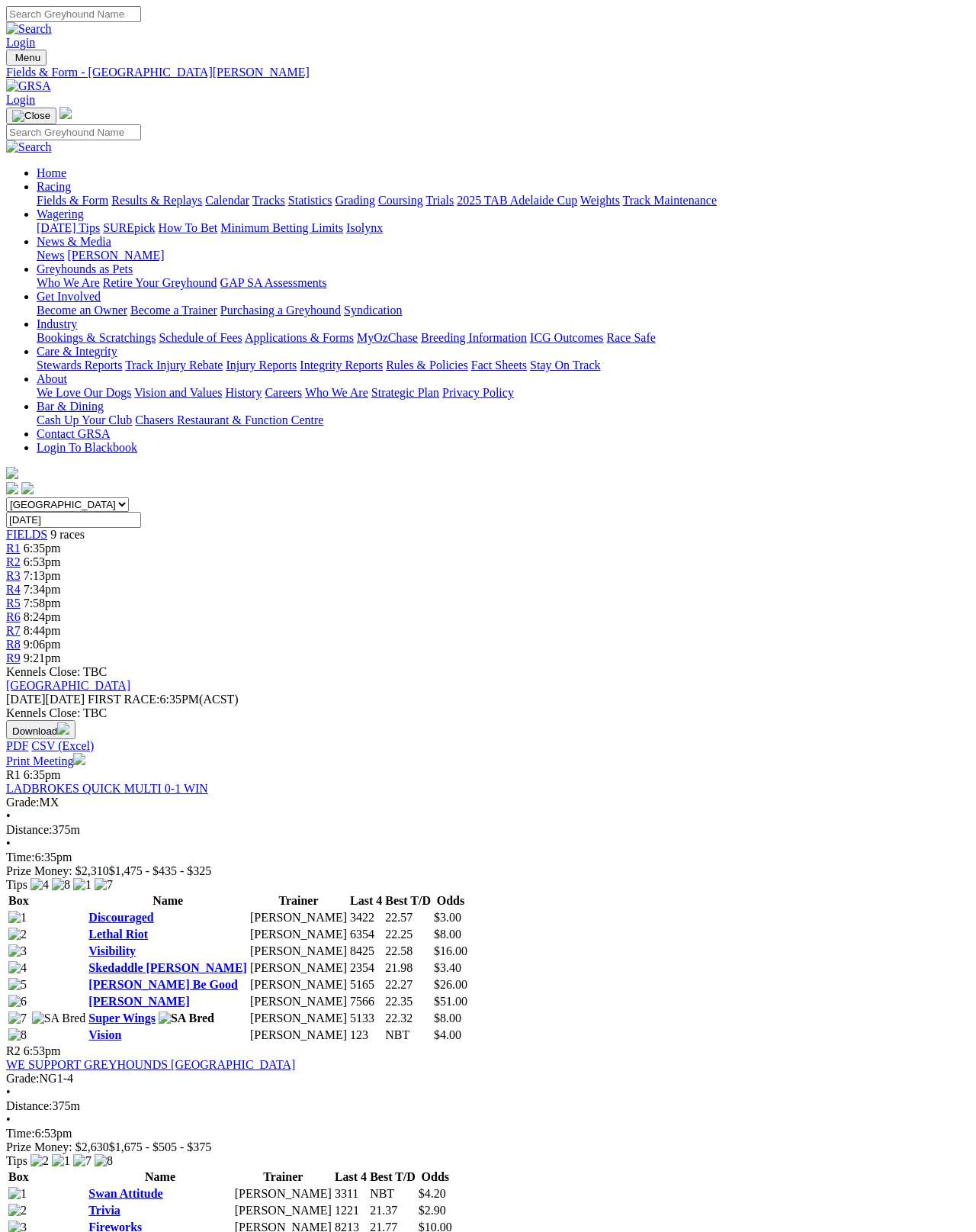
scroll to position [1305, 0]
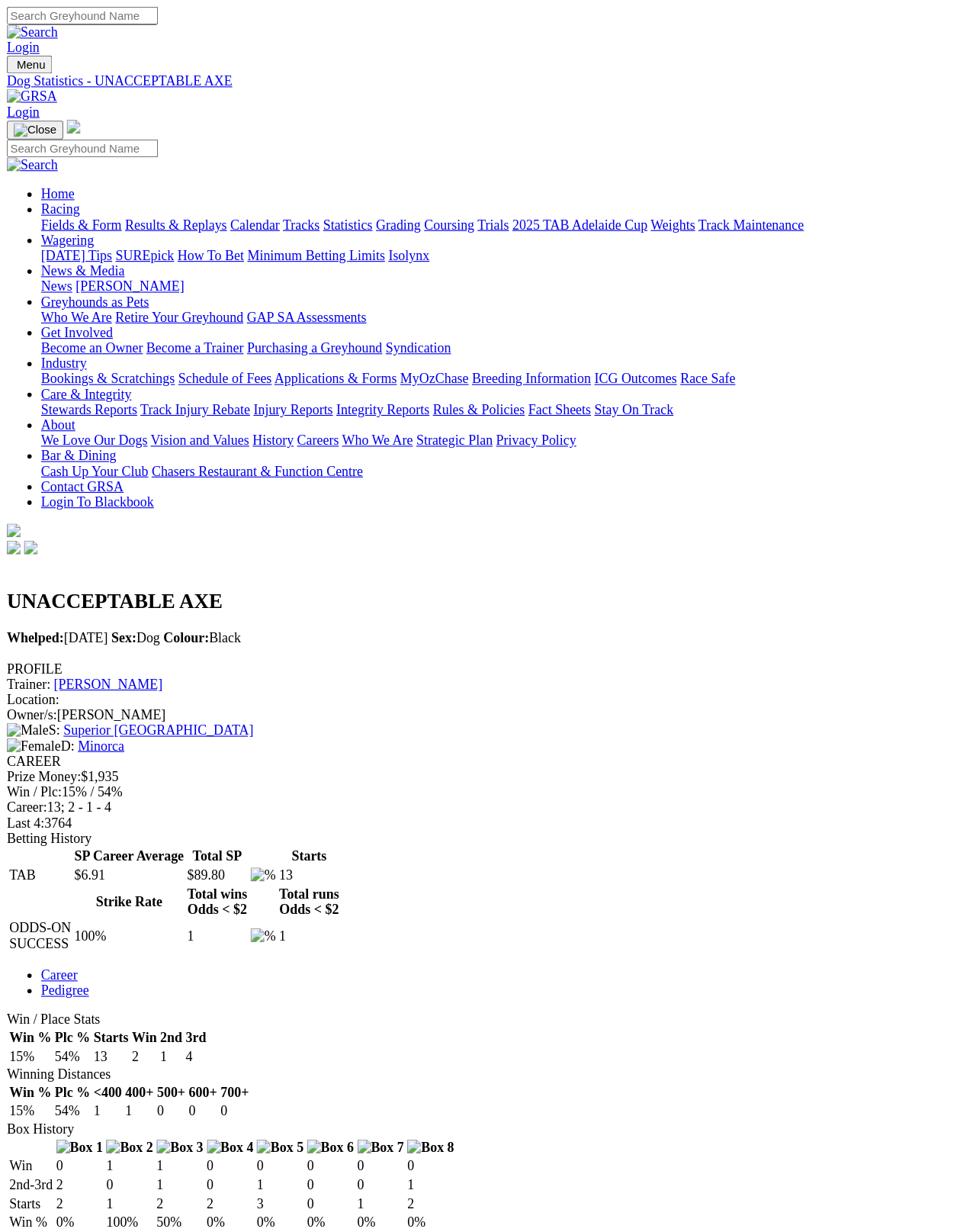
scroll to position [7, 0]
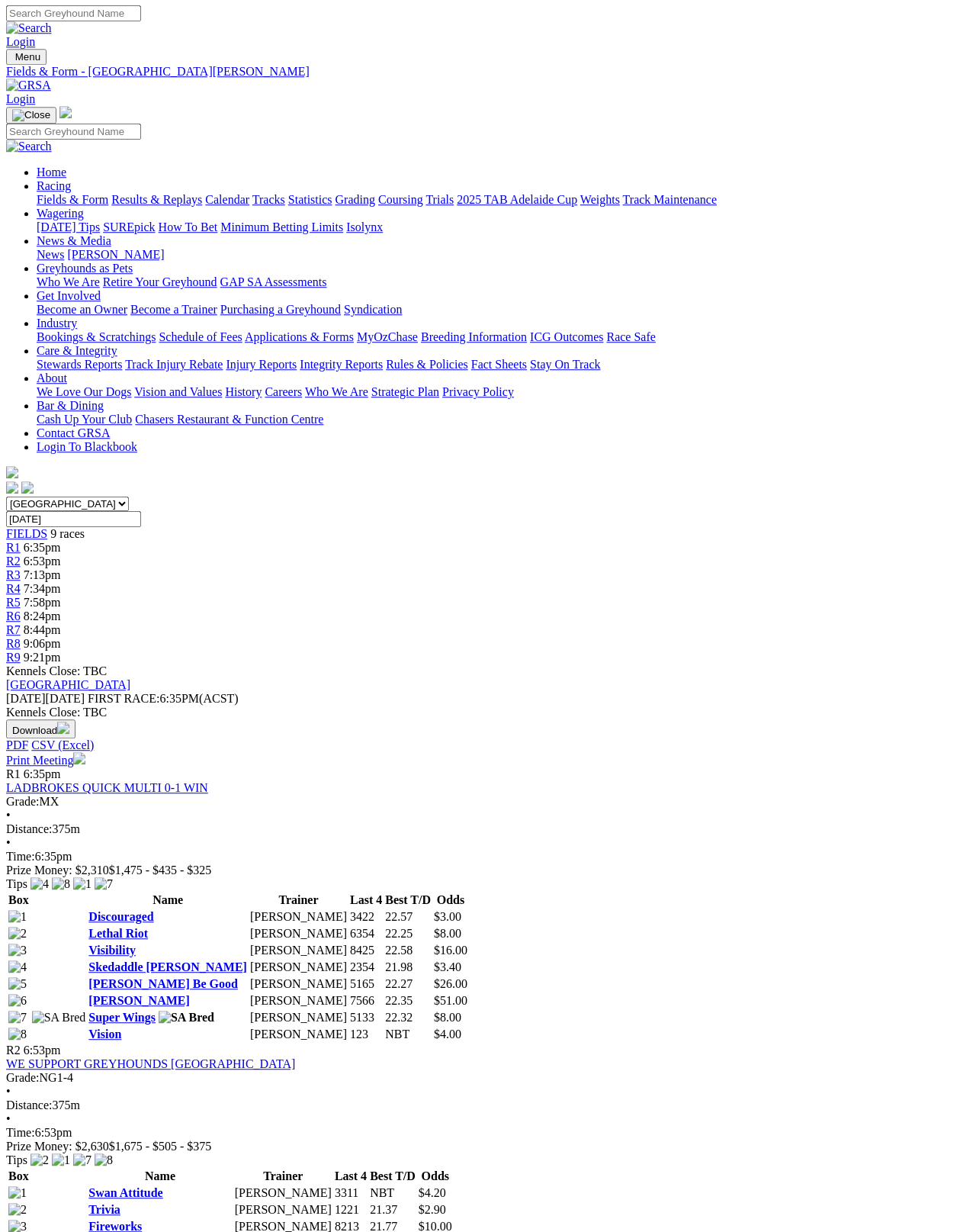
scroll to position [0, 7]
